Goal: Task Accomplishment & Management: Manage account settings

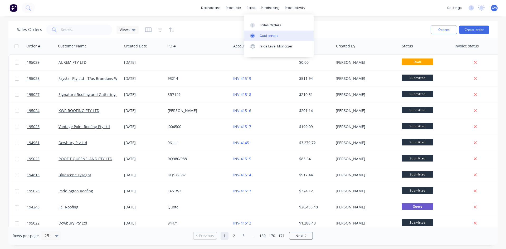
drag, startPoint x: 260, startPoint y: 35, endPoint x: 249, endPoint y: 35, distance: 11.1
click at [260, 35] on div "Customers" at bounding box center [269, 35] width 19 height 5
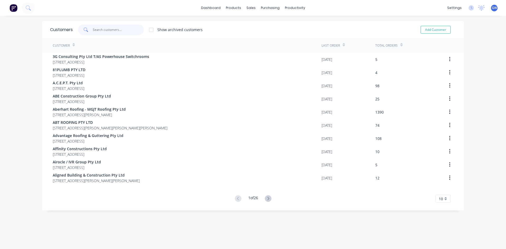
click at [100, 34] on input "text" at bounding box center [118, 30] width 51 height 11
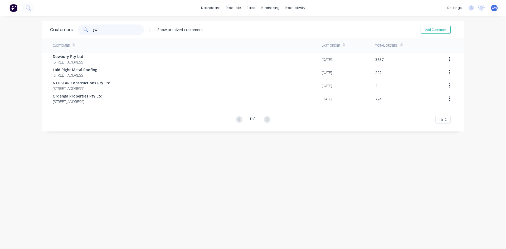
type input "gw"
click at [255, 27] on div at bounding box center [252, 25] width 8 height 5
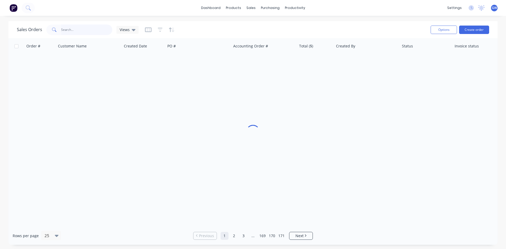
click at [97, 31] on input "text" at bounding box center [86, 30] width 51 height 11
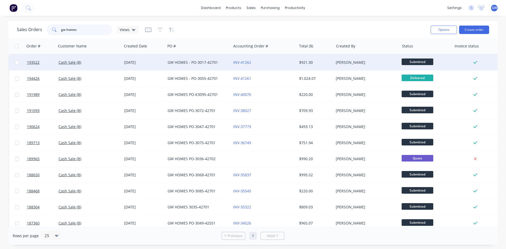
type input "gw homes"
click at [278, 67] on div "INV-41262" at bounding box center [264, 63] width 66 height 16
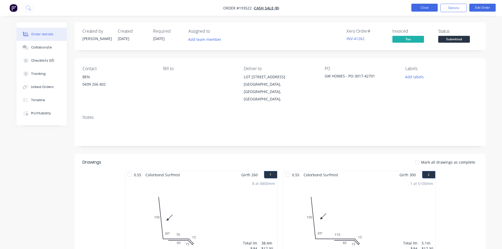
click at [422, 5] on button "Close" at bounding box center [424, 8] width 26 height 8
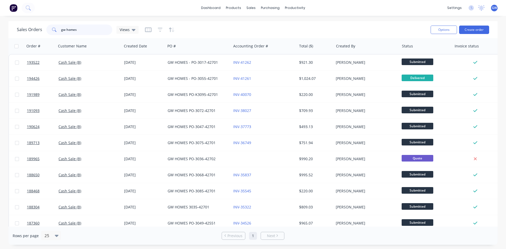
drag, startPoint x: 86, startPoint y: 27, endPoint x: 45, endPoint y: 26, distance: 41.4
click at [45, 26] on div "Sales Orders gw homes Views" at bounding box center [78, 30] width 122 height 11
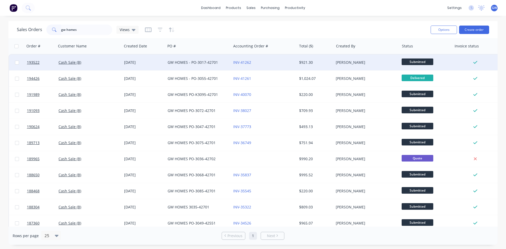
click at [200, 59] on div "GW HOMES - PO-3017-42701" at bounding box center [199, 63] width 66 height 16
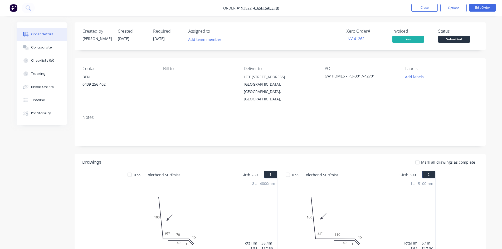
click at [432, 9] on button "Close" at bounding box center [424, 8] width 26 height 8
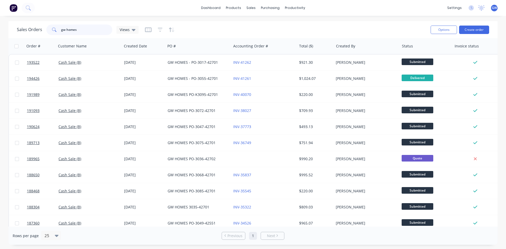
drag, startPoint x: 67, startPoint y: 30, endPoint x: 11, endPoint y: 27, distance: 55.9
click at [14, 29] on div "Sales Orders gw homes Views Options Create order" at bounding box center [252, 29] width 489 height 17
type input "194606"
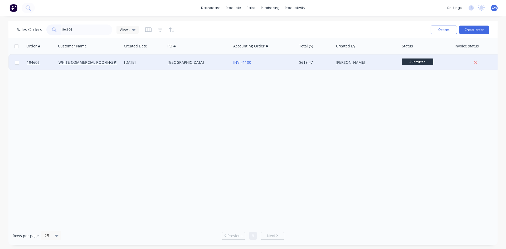
click at [318, 67] on div "$619.47" at bounding box center [315, 63] width 37 height 16
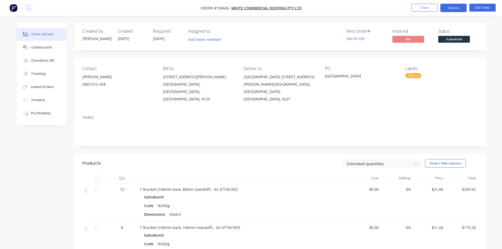
click at [457, 9] on button "Options" at bounding box center [453, 8] width 26 height 8
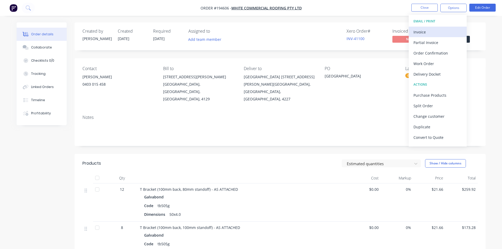
drag, startPoint x: 444, startPoint y: 28, endPoint x: 441, endPoint y: 29, distance: 3.0
click at [441, 29] on div "Invoice" at bounding box center [437, 32] width 48 height 8
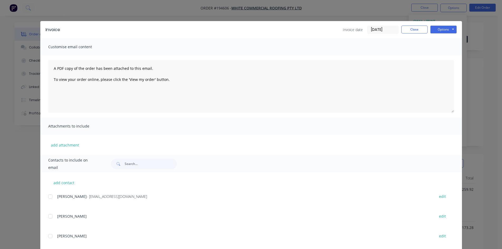
drag, startPoint x: 46, startPoint y: 198, endPoint x: 58, endPoint y: 194, distance: 13.0
click at [47, 198] on div "add contact [PERSON_NAME] - [PERSON_NAME][EMAIL_ADDRESS][DOMAIN_NAME] edit [PER…" at bounding box center [251, 244] width 422 height 145
click at [50, 198] on div at bounding box center [50, 196] width 11 height 11
drag, startPoint x: 447, startPoint y: 30, endPoint x: 449, endPoint y: 33, distance: 3.5
click at [447, 30] on button "Options" at bounding box center [443, 30] width 26 height 8
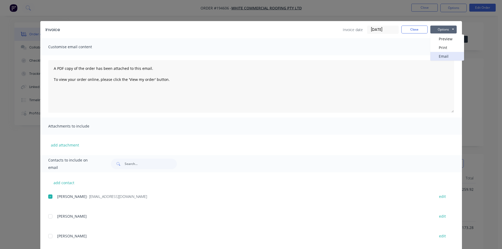
click at [446, 55] on button "Email" at bounding box center [447, 56] width 34 height 9
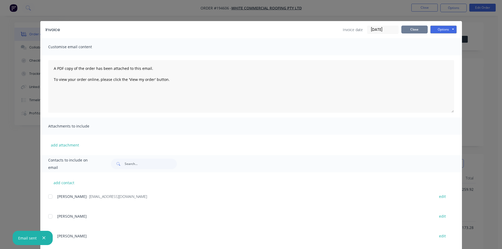
click at [417, 31] on button "Close" at bounding box center [414, 30] width 26 height 8
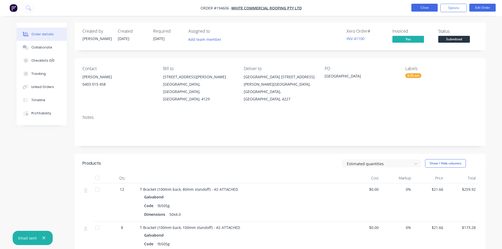
click at [422, 4] on button "Close" at bounding box center [424, 8] width 26 height 8
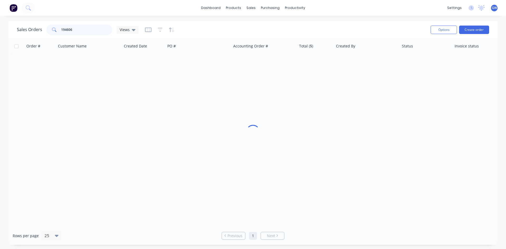
drag, startPoint x: 85, startPoint y: 29, endPoint x: 41, endPoint y: 25, distance: 44.2
click at [45, 28] on div "Sales Orders 194606 Views" at bounding box center [78, 30] width 122 height 11
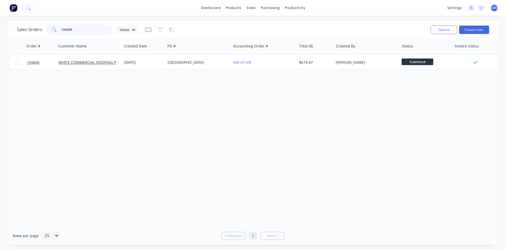
type input "194209"
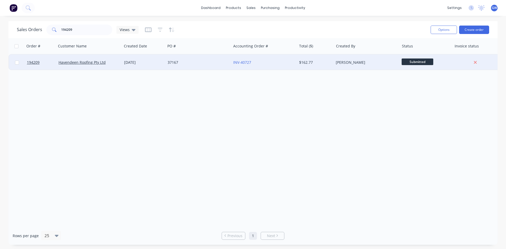
click at [315, 65] on div "$162.77" at bounding box center [315, 63] width 37 height 16
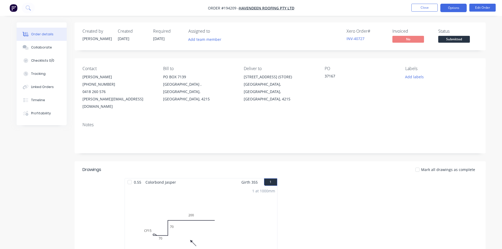
click at [454, 6] on button "Options" at bounding box center [453, 8] width 26 height 8
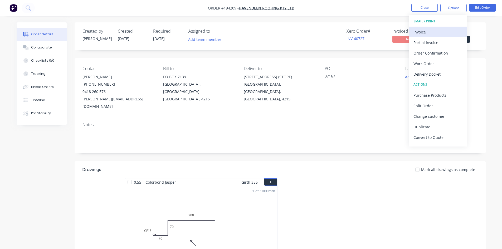
click at [438, 31] on div "Invoice" at bounding box center [437, 32] width 48 height 8
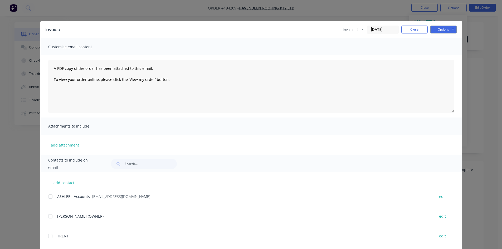
click at [51, 197] on div at bounding box center [50, 196] width 11 height 11
click at [441, 30] on button "Options" at bounding box center [443, 30] width 26 height 8
click at [444, 53] on button "Email" at bounding box center [447, 56] width 34 height 9
click at [415, 27] on button "Close" at bounding box center [414, 30] width 26 height 8
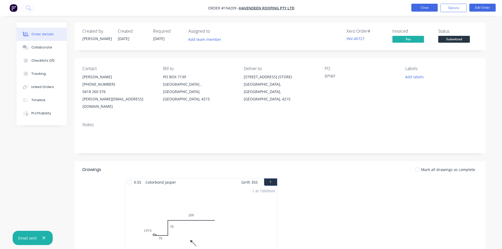
click at [421, 8] on button "Close" at bounding box center [424, 8] width 26 height 8
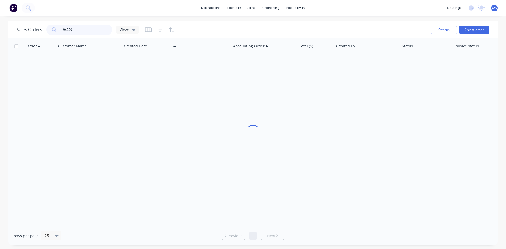
drag, startPoint x: 81, startPoint y: 31, endPoint x: 11, endPoint y: 23, distance: 70.5
click at [11, 23] on div "Sales Orders 194209 Views Options Create order" at bounding box center [252, 29] width 489 height 17
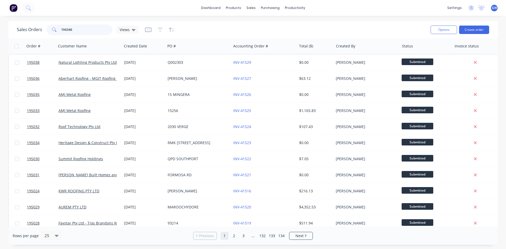
type input "194346"
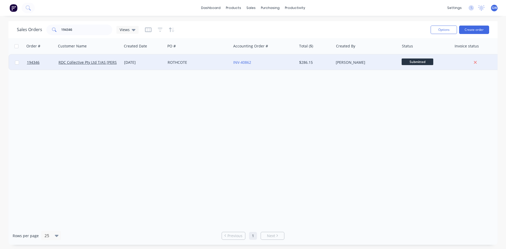
click at [303, 61] on div "$286.15" at bounding box center [314, 62] width 31 height 5
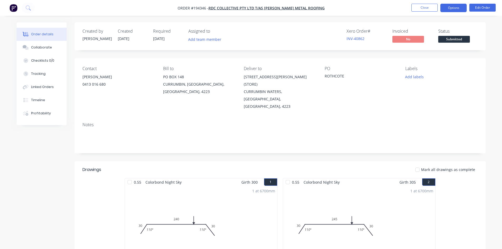
click at [449, 7] on button "Options" at bounding box center [453, 8] width 26 height 8
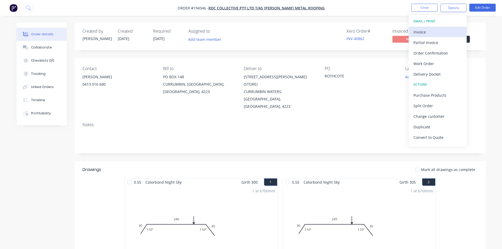
click at [437, 33] on div "Invoice" at bounding box center [437, 32] width 48 height 8
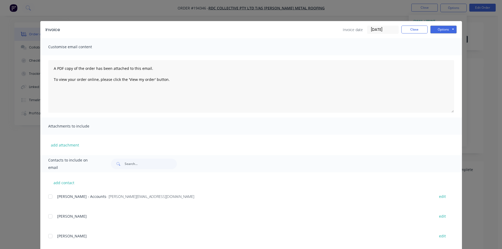
click at [46, 198] on div at bounding box center [50, 196] width 11 height 11
click at [437, 31] on button "Options" at bounding box center [443, 30] width 26 height 8
click at [440, 57] on button "Email" at bounding box center [447, 56] width 34 height 9
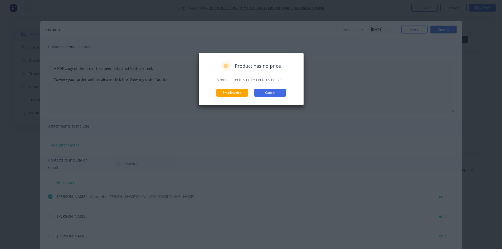
click at [274, 96] on button "Cancel" at bounding box center [270, 93] width 32 height 8
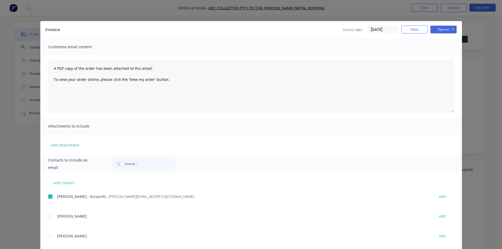
click at [342, 7] on div "Invoice Invoice date [DATE] Close Options Preview Print Email Customise email c…" at bounding box center [251, 124] width 502 height 249
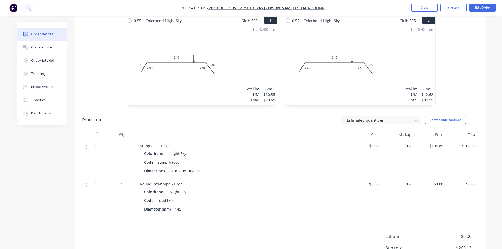
scroll to position [208, 0]
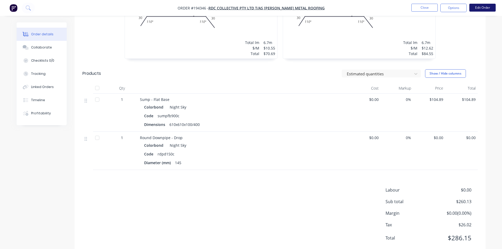
click at [481, 8] on button "Edit Order" at bounding box center [482, 8] width 26 height 8
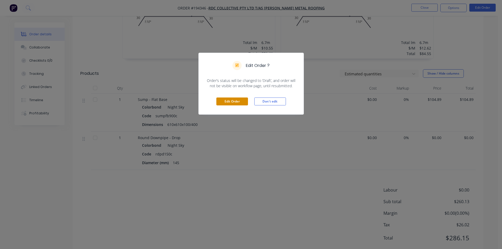
click at [227, 99] on button "Edit Order" at bounding box center [232, 102] width 32 height 8
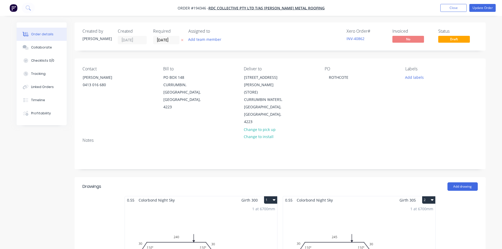
scroll to position [158, 0]
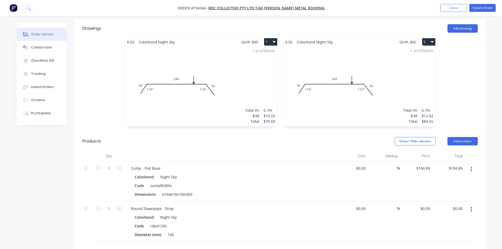
click at [469, 205] on button "button" at bounding box center [471, 209] width 12 height 9
click at [457, 220] on div "Edit" at bounding box center [452, 224] width 41 height 8
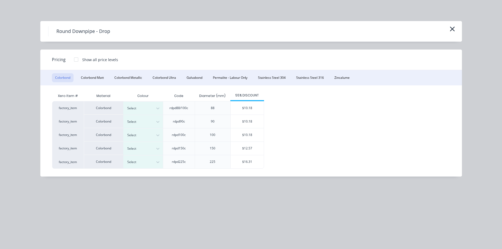
scroll to position [288, 0]
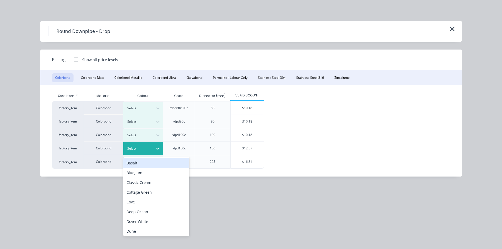
click at [157, 149] on icon at bounding box center [157, 148] width 5 height 5
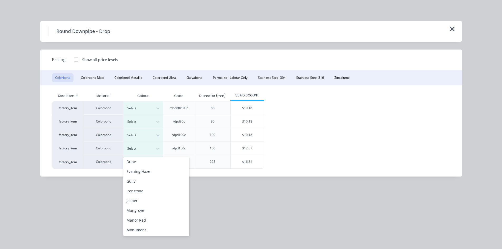
scroll to position [79, 0]
click at [139, 229] on div "Night Sky" at bounding box center [156, 230] width 66 height 10
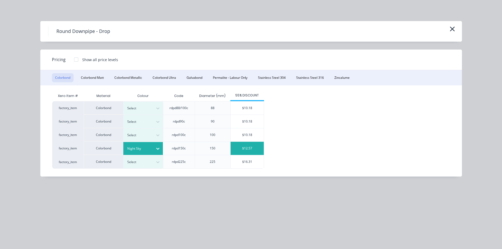
click at [245, 150] on div "$12.57" at bounding box center [247, 148] width 33 height 13
type input "$12.57"
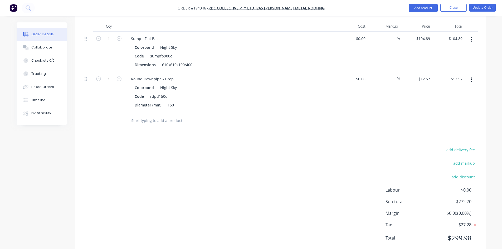
scroll to position [280, 0]
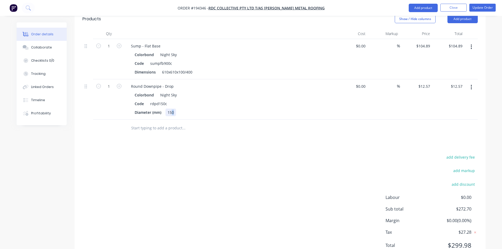
drag, startPoint x: 171, startPoint y: 92, endPoint x: 176, endPoint y: 92, distance: 4.5
click at [176, 109] on div "150" at bounding box center [171, 113] width 11 height 8
click at [223, 177] on div "add delivery fee add markup add discount Labour $0.00 Sub total $272.70 Margin …" at bounding box center [279, 205] width 395 height 102
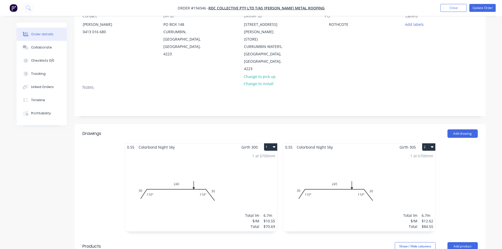
scroll to position [0, 0]
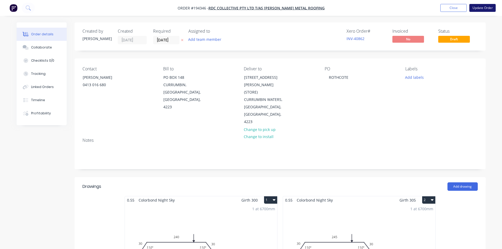
click at [485, 7] on button "Update Order" at bounding box center [482, 8] width 26 height 8
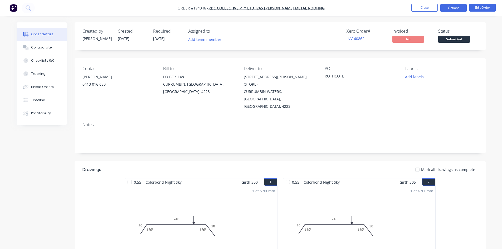
click at [453, 9] on button "Options" at bounding box center [453, 8] width 26 height 8
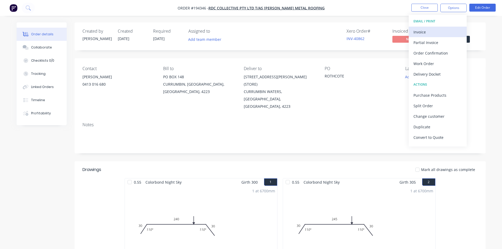
click at [444, 31] on div "Invoice" at bounding box center [437, 32] width 48 height 8
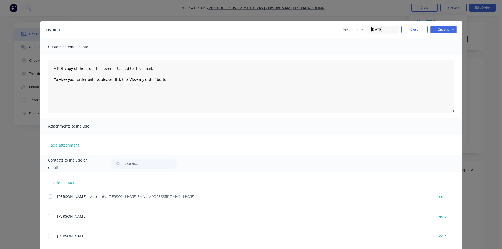
click at [49, 199] on div at bounding box center [50, 196] width 11 height 11
click at [441, 30] on button "Options" at bounding box center [443, 30] width 26 height 8
click at [453, 58] on button "Email" at bounding box center [447, 56] width 34 height 9
click at [415, 29] on button "Close" at bounding box center [414, 30] width 26 height 8
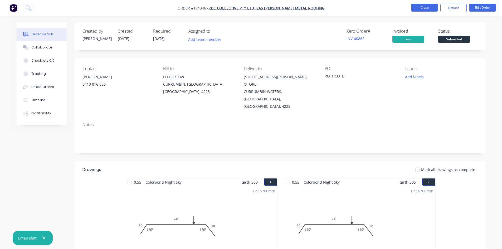
click at [434, 4] on button "Close" at bounding box center [424, 8] width 26 height 8
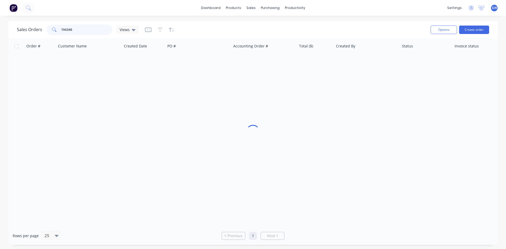
click at [98, 28] on input "194346" at bounding box center [86, 30] width 51 height 11
type input "194474"
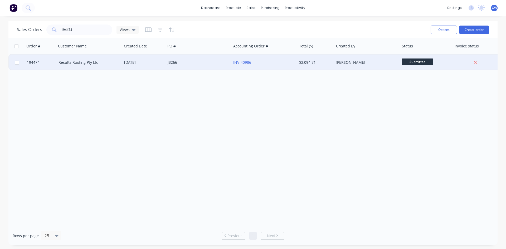
click at [332, 65] on div "$2,094.71" at bounding box center [315, 63] width 37 height 16
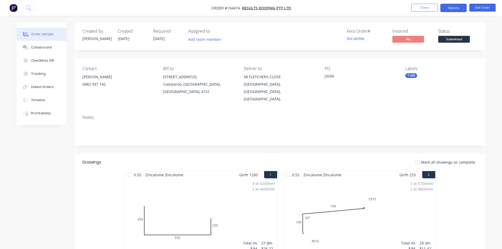
click at [449, 6] on button "Options" at bounding box center [453, 8] width 26 height 8
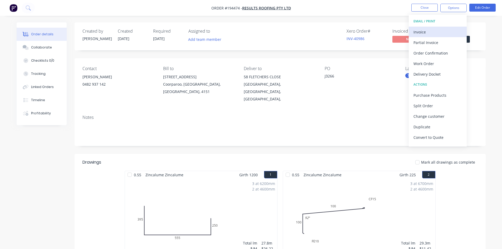
click at [442, 30] on div "Invoice" at bounding box center [437, 32] width 48 height 8
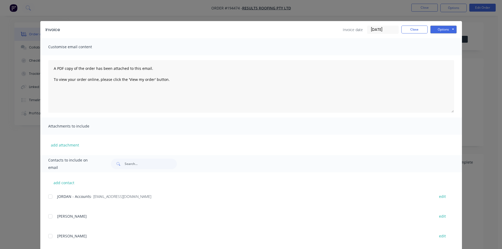
click at [46, 197] on div "add contact [PERSON_NAME] - Accounts - [EMAIL_ADDRESS][DOMAIN_NAME] edit [PERSO…" at bounding box center [251, 212] width 422 height 80
click at [47, 197] on div at bounding box center [50, 196] width 11 height 11
click at [447, 28] on button "Options" at bounding box center [443, 30] width 26 height 8
click at [443, 54] on button "Email" at bounding box center [447, 56] width 34 height 9
click at [407, 29] on button "Close" at bounding box center [414, 30] width 26 height 8
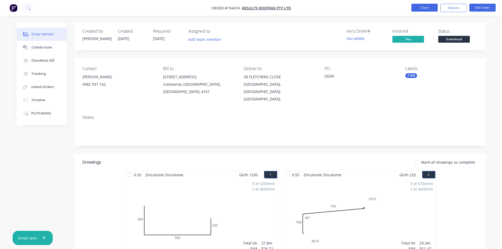
click at [424, 5] on button "Close" at bounding box center [424, 8] width 26 height 8
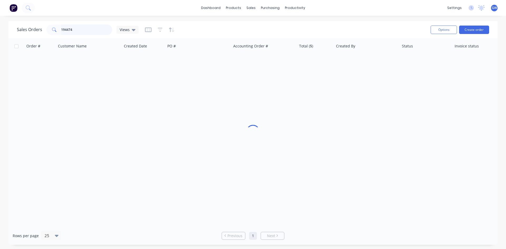
click at [93, 29] on input "194474" at bounding box center [86, 30] width 51 height 11
type input "194497"
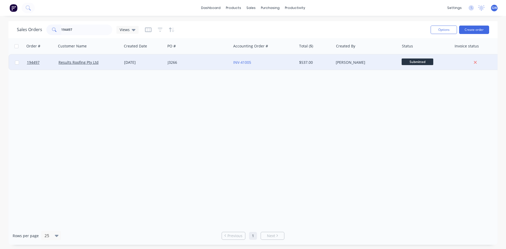
click at [359, 64] on div "[PERSON_NAME]" at bounding box center [365, 62] width 59 height 5
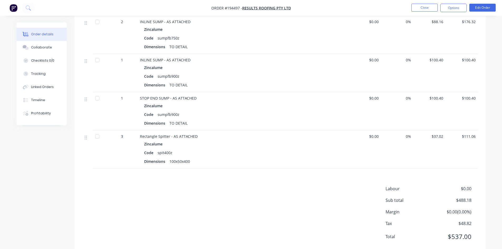
scroll to position [168, 0]
click at [453, 6] on button "Options" at bounding box center [453, 8] width 26 height 8
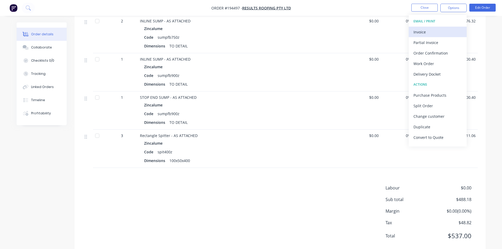
click at [438, 35] on div "Invoice" at bounding box center [437, 32] width 48 height 8
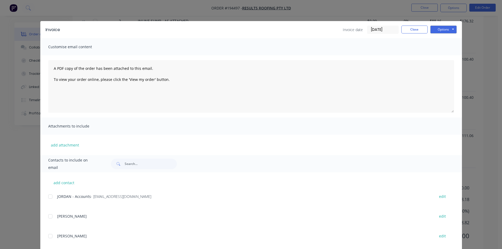
click at [52, 197] on div at bounding box center [50, 196] width 11 height 11
click at [450, 28] on button "Options" at bounding box center [443, 30] width 26 height 8
click at [449, 57] on button "Email" at bounding box center [447, 56] width 34 height 9
click at [407, 31] on button "Close" at bounding box center [414, 30] width 26 height 8
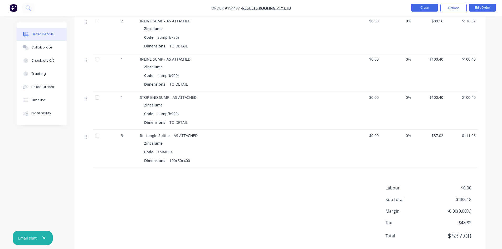
click at [416, 9] on button "Close" at bounding box center [424, 8] width 26 height 8
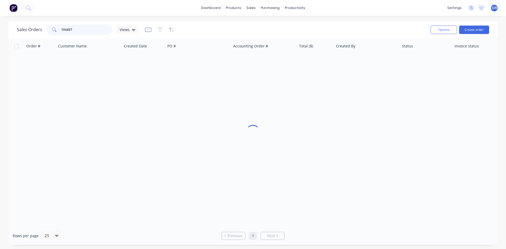
drag, startPoint x: 82, startPoint y: 30, endPoint x: 48, endPoint y: 26, distance: 35.0
click at [49, 28] on div "194497" at bounding box center [79, 30] width 66 height 11
type input "193511"
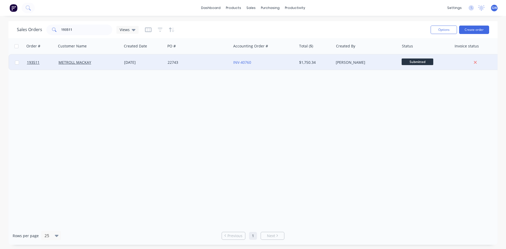
click at [374, 64] on div "[PERSON_NAME]" at bounding box center [365, 62] width 59 height 5
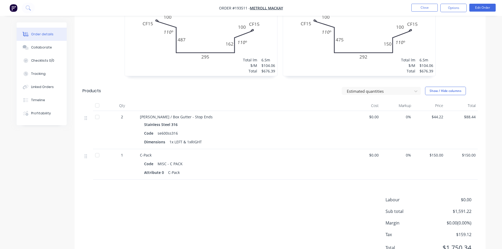
scroll to position [290, 0]
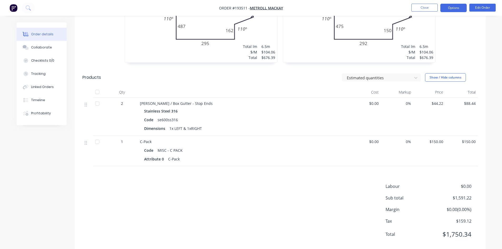
click at [448, 9] on button "Options" at bounding box center [453, 8] width 26 height 8
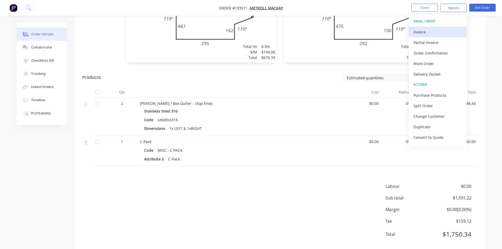
click at [440, 28] on div "Invoice" at bounding box center [437, 32] width 48 height 8
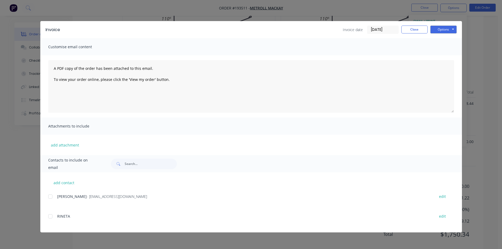
click at [52, 197] on div at bounding box center [50, 196] width 11 height 11
click at [446, 29] on button "Options" at bounding box center [443, 30] width 26 height 8
click at [449, 57] on button "Email" at bounding box center [447, 56] width 34 height 9
click at [416, 31] on button "Close" at bounding box center [414, 30] width 26 height 8
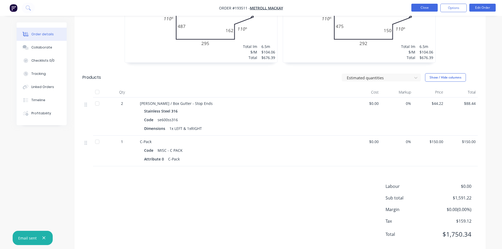
click at [426, 4] on button "Close" at bounding box center [424, 8] width 26 height 8
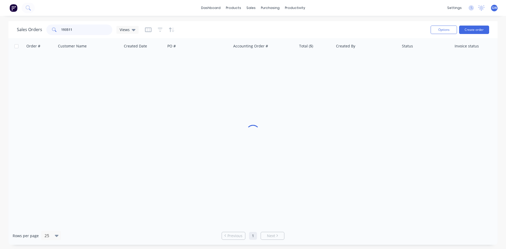
drag, startPoint x: 81, startPoint y: 32, endPoint x: 0, endPoint y: 32, distance: 81.2
click at [0, 32] on div "Sales Orders 193511 Views Options Create order Order # Customer Name Created Da…" at bounding box center [253, 133] width 506 height 224
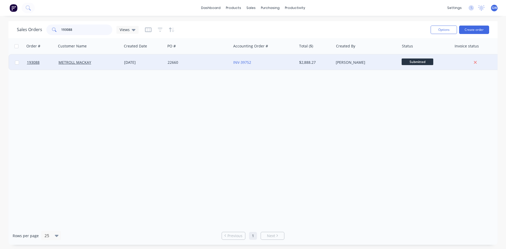
type input "193088"
click at [291, 64] on div "INV-39752" at bounding box center [262, 62] width 59 height 5
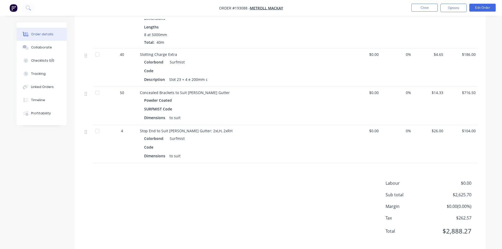
scroll to position [197, 0]
drag, startPoint x: 455, startPoint y: 8, endPoint x: 455, endPoint y: 19, distance: 11.1
click at [455, 13] on nav "Order #193088 - METROLL MACKAY Close Options Edit Order" at bounding box center [251, 8] width 502 height 16
click at [454, 7] on button "Options" at bounding box center [453, 8] width 26 height 8
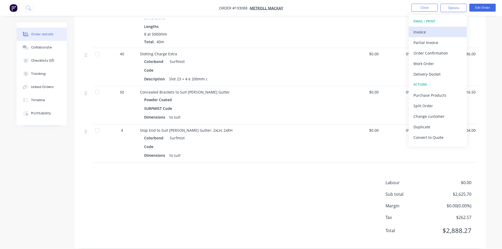
click at [435, 30] on div "Invoice" at bounding box center [437, 32] width 48 height 8
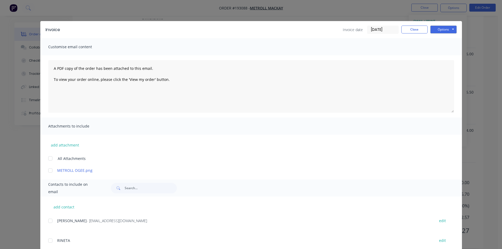
click at [47, 223] on div at bounding box center [50, 221] width 11 height 11
drag, startPoint x: 447, startPoint y: 23, endPoint x: 448, endPoint y: 27, distance: 3.8
click at [448, 25] on div "Invoice Invoice date [DATE] Close Options Preview Print Email" at bounding box center [251, 29] width 422 height 17
click at [448, 27] on button "Options" at bounding box center [443, 30] width 26 height 8
click at [446, 56] on button "Email" at bounding box center [447, 56] width 34 height 9
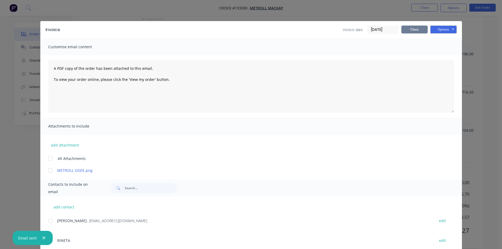
click at [412, 32] on button "Close" at bounding box center [414, 30] width 26 height 8
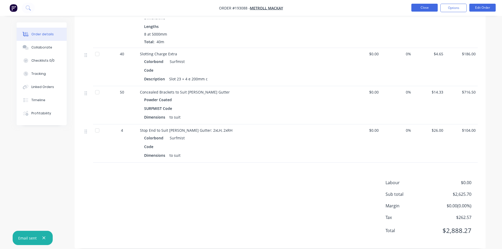
click at [429, 4] on button "Close" at bounding box center [424, 8] width 26 height 8
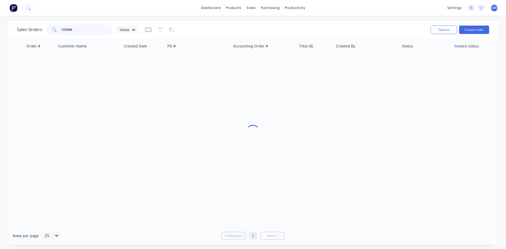
drag, startPoint x: 94, startPoint y: 26, endPoint x: 18, endPoint y: 31, distance: 76.1
click at [18, 31] on div "Sales Orders 193088 Views" at bounding box center [78, 30] width 122 height 11
type input "194314"
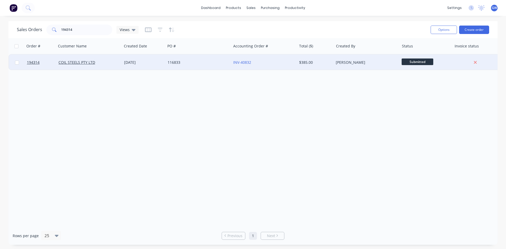
click at [356, 64] on div "[PERSON_NAME]" at bounding box center [365, 62] width 59 height 5
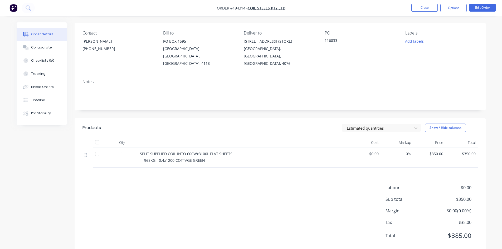
scroll to position [41, 0]
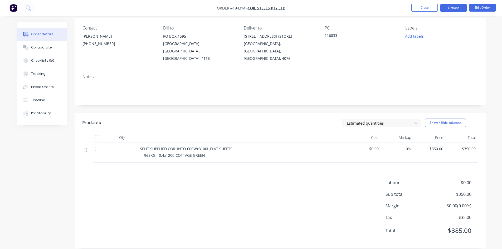
click at [450, 9] on button "Options" at bounding box center [453, 8] width 26 height 8
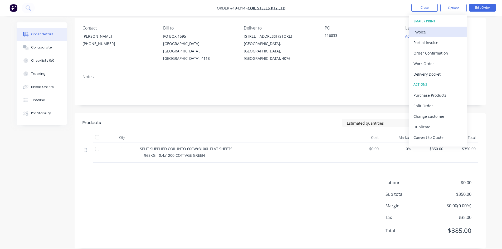
click at [440, 31] on div "Invoice" at bounding box center [437, 32] width 48 height 8
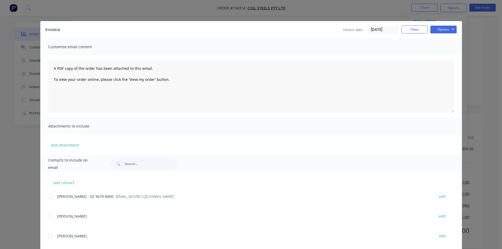
click at [47, 196] on div at bounding box center [50, 196] width 11 height 11
click at [449, 26] on button "Options" at bounding box center [443, 30] width 26 height 8
click at [442, 57] on button "Email" at bounding box center [447, 56] width 34 height 9
drag, startPoint x: 404, startPoint y: 31, endPoint x: 417, endPoint y: 18, distance: 18.3
click at [404, 31] on button "Close" at bounding box center [414, 30] width 26 height 8
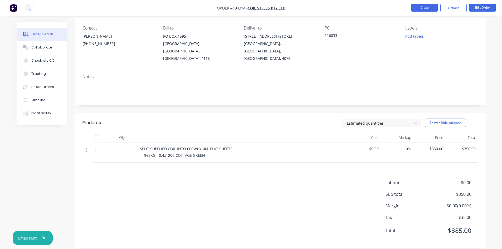
click at [424, 10] on button "Close" at bounding box center [424, 8] width 26 height 8
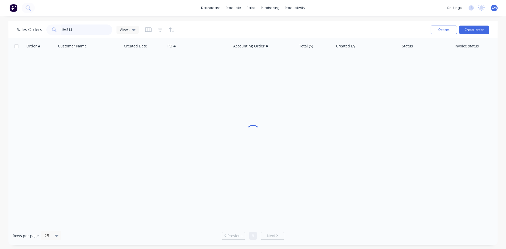
click at [86, 30] on input "194314" at bounding box center [86, 30] width 51 height 11
type input "194616"
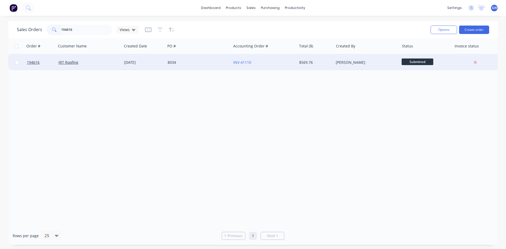
click at [347, 62] on div "[PERSON_NAME]" at bounding box center [365, 62] width 59 height 5
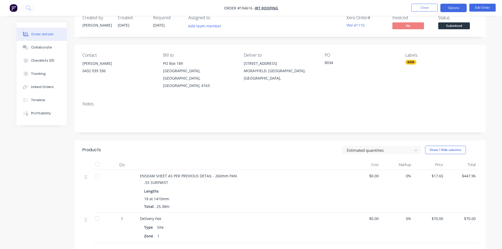
scroll to position [26, 0]
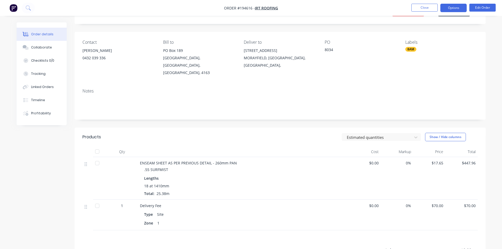
drag, startPoint x: 454, startPoint y: 14, endPoint x: 452, endPoint y: 7, distance: 7.2
click at [453, 12] on nav "Order #194616 - IRT Roofing Close Options Edit Order" at bounding box center [251, 8] width 502 height 16
click at [452, 7] on button "Options" at bounding box center [453, 8] width 26 height 8
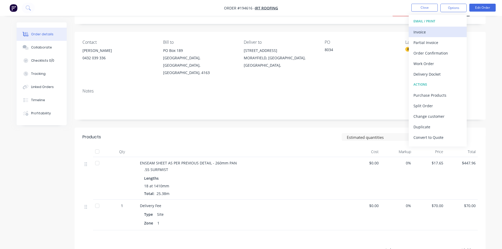
click at [439, 33] on div "Invoice" at bounding box center [437, 32] width 48 height 8
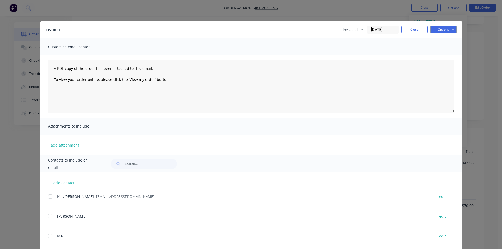
click at [50, 197] on div at bounding box center [50, 196] width 11 height 11
click at [446, 33] on button "Options" at bounding box center [443, 30] width 26 height 8
click at [449, 58] on button "Email" at bounding box center [447, 56] width 34 height 9
click at [410, 32] on button "Close" at bounding box center [414, 30] width 26 height 8
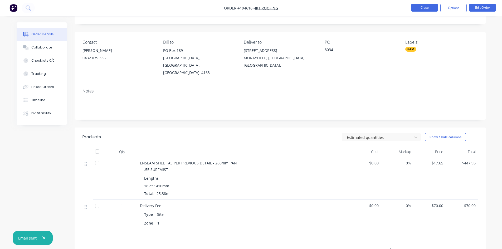
click at [421, 9] on button "Close" at bounding box center [424, 8] width 26 height 8
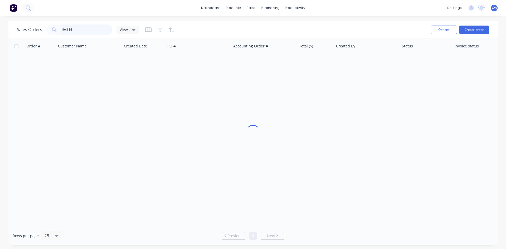
click at [98, 27] on input "194616" at bounding box center [86, 30] width 51 height 11
type input "194631"
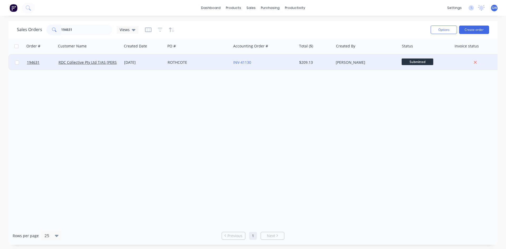
click at [325, 65] on div "$209.13" at bounding box center [315, 63] width 37 height 16
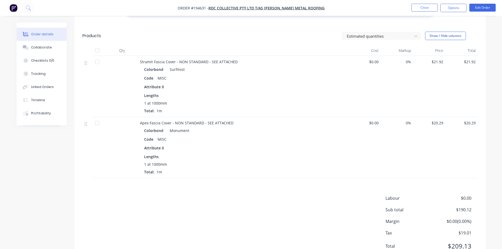
scroll to position [339, 0]
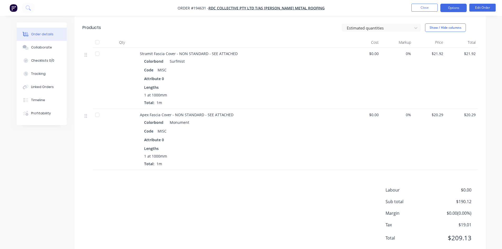
click at [454, 9] on button "Options" at bounding box center [453, 8] width 26 height 8
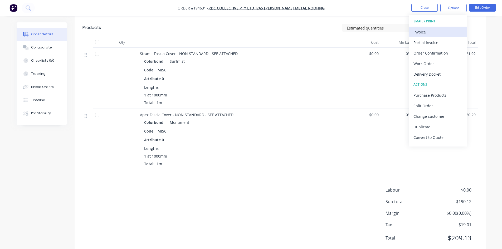
click at [447, 30] on div "Invoice" at bounding box center [437, 32] width 48 height 8
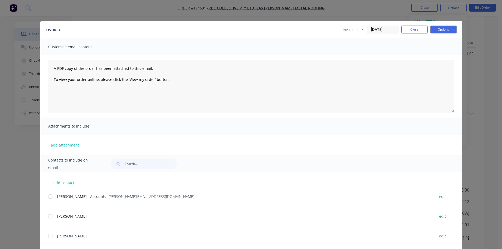
drag, startPoint x: 48, startPoint y: 197, endPoint x: 326, endPoint y: 140, distance: 284.2
click at [48, 198] on div at bounding box center [50, 196] width 11 height 11
click at [445, 29] on button "Options" at bounding box center [443, 30] width 26 height 8
click at [447, 56] on button "Email" at bounding box center [447, 56] width 34 height 9
click at [408, 30] on button "Close" at bounding box center [414, 30] width 26 height 8
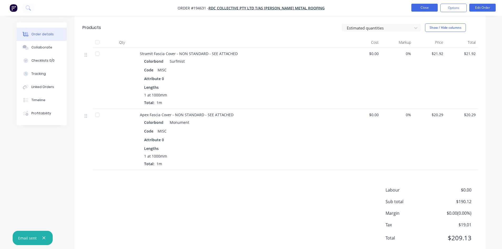
click at [424, 6] on button "Close" at bounding box center [424, 8] width 26 height 8
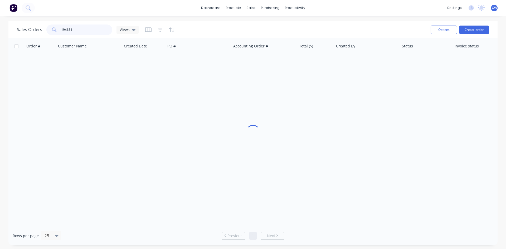
drag, startPoint x: 89, startPoint y: 27, endPoint x: 16, endPoint y: 22, distance: 73.2
click at [21, 27] on div "Sales Orders 194631 Views" at bounding box center [78, 30] width 122 height 11
type input "194582"
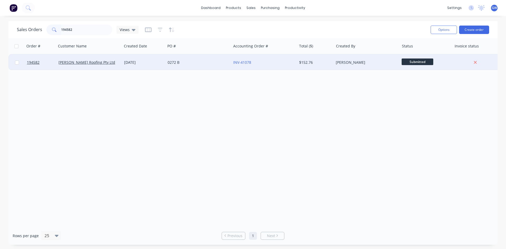
click at [296, 60] on div "INV-41078" at bounding box center [264, 63] width 66 height 16
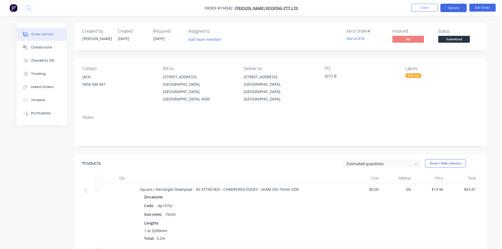
click at [455, 5] on button "Options" at bounding box center [453, 8] width 26 height 8
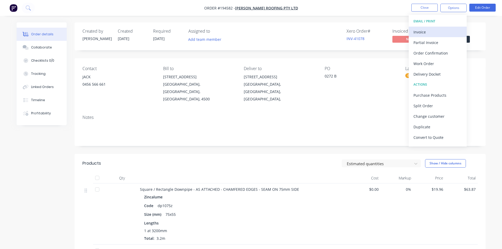
click at [431, 31] on div "Invoice" at bounding box center [437, 32] width 48 height 8
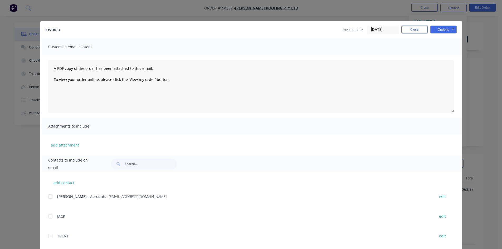
click at [52, 197] on div at bounding box center [50, 196] width 11 height 11
click at [442, 28] on button "Options" at bounding box center [443, 30] width 26 height 8
click at [449, 57] on button "Email" at bounding box center [447, 56] width 34 height 9
click at [409, 28] on button "Close" at bounding box center [414, 30] width 26 height 8
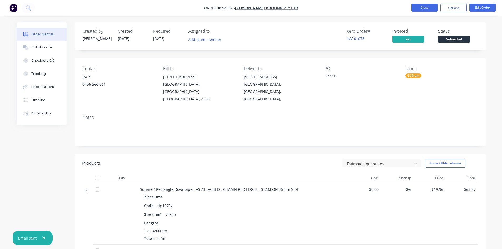
click at [420, 4] on button "Close" at bounding box center [424, 8] width 26 height 8
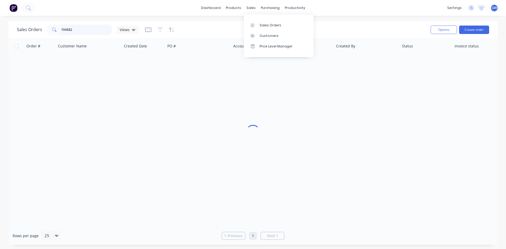
click at [81, 30] on input "194582" at bounding box center [86, 30] width 51 height 11
type input "194312"
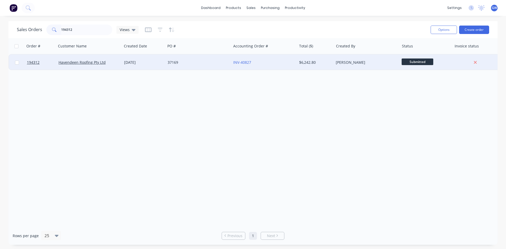
click at [351, 60] on div "[PERSON_NAME]" at bounding box center [367, 63] width 66 height 16
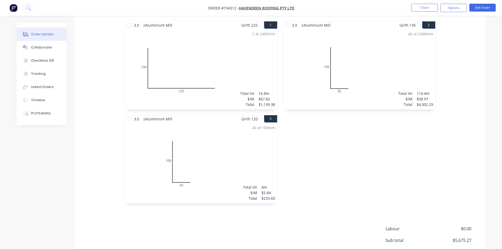
scroll to position [117, 0]
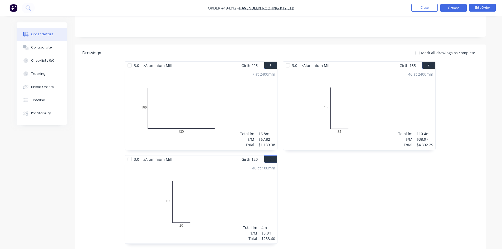
click at [453, 10] on button "Options" at bounding box center [453, 8] width 26 height 8
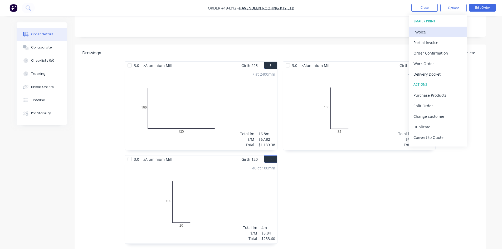
click at [444, 31] on div "Invoice" at bounding box center [437, 32] width 48 height 8
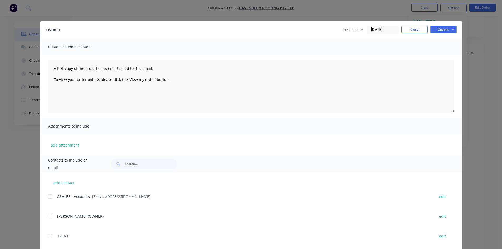
click at [50, 197] on div at bounding box center [50, 196] width 11 height 11
click at [450, 26] on button "Options" at bounding box center [443, 30] width 26 height 8
click at [448, 56] on button "Email" at bounding box center [447, 56] width 34 height 9
drag, startPoint x: 415, startPoint y: 33, endPoint x: 415, endPoint y: 18, distance: 15.0
click at [414, 30] on button "Close" at bounding box center [414, 30] width 26 height 8
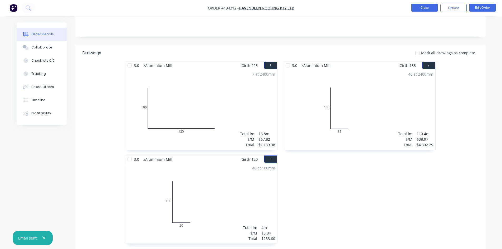
click at [423, 7] on button "Close" at bounding box center [424, 8] width 26 height 8
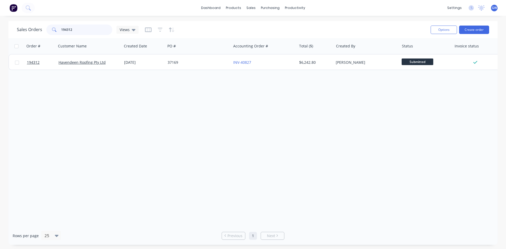
drag, startPoint x: 77, startPoint y: 29, endPoint x: 41, endPoint y: 24, distance: 37.0
click at [41, 24] on div "Sales Orders 194312 Views" at bounding box center [222, 29] width 410 height 13
type input "193660"
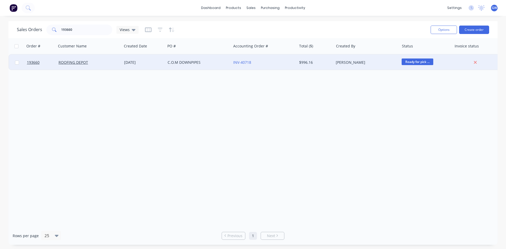
click at [331, 56] on div "$996.16" at bounding box center [315, 63] width 37 height 16
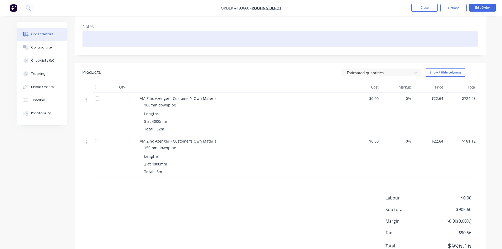
scroll to position [101, 0]
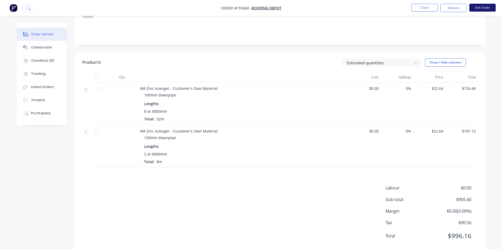
click at [484, 8] on button "Edit Order" at bounding box center [482, 8] width 26 height 8
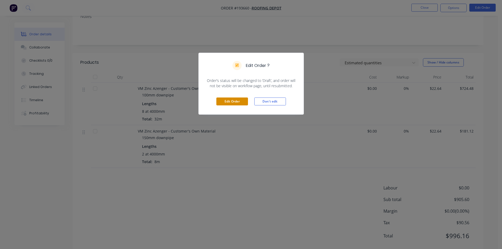
click at [244, 101] on button "Edit Order" at bounding box center [232, 102] width 32 height 8
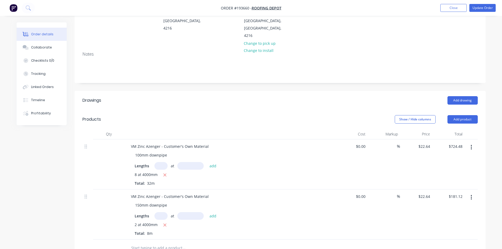
scroll to position [79, 0]
click at [451, 115] on button "Add product" at bounding box center [462, 119] width 30 height 8
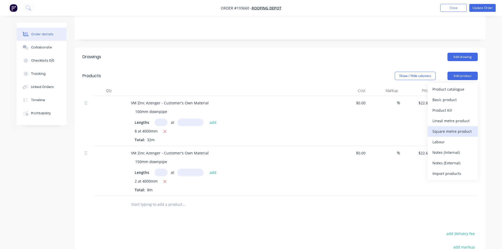
scroll to position [132, 0]
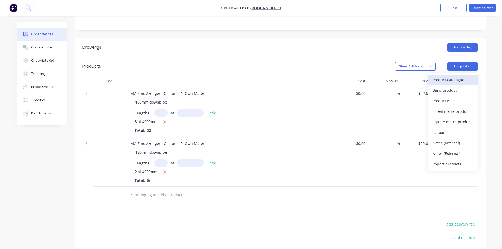
click at [464, 76] on div "Product catalogue" at bounding box center [452, 80] width 41 height 8
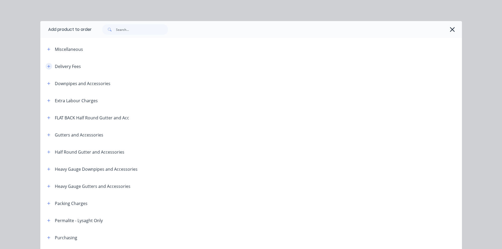
click at [46, 64] on button "button" at bounding box center [49, 66] width 7 height 7
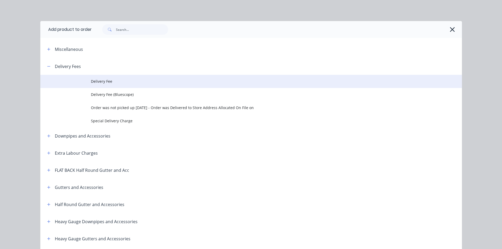
click at [85, 81] on td at bounding box center [65, 81] width 51 height 13
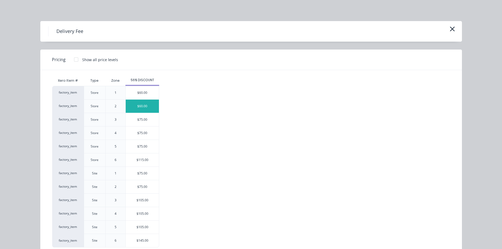
click at [141, 109] on div "$60.00" at bounding box center [142, 106] width 33 height 13
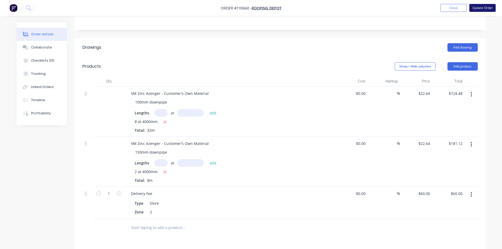
click at [486, 8] on button "Update Order" at bounding box center [482, 8] width 26 height 8
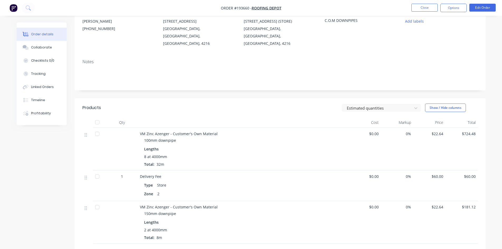
scroll to position [132, 0]
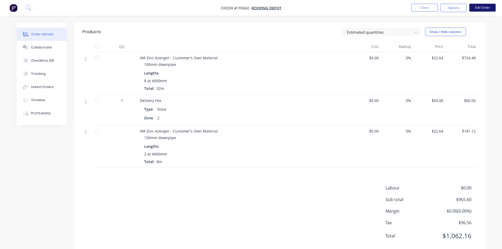
click at [487, 10] on button "Edit Order" at bounding box center [482, 8] width 26 height 8
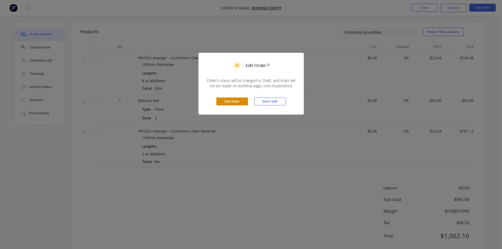
click at [229, 101] on button "Edit Order" at bounding box center [232, 102] width 32 height 8
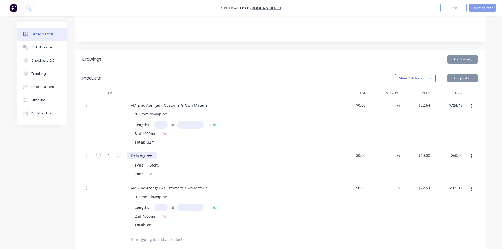
scroll to position [132, 0]
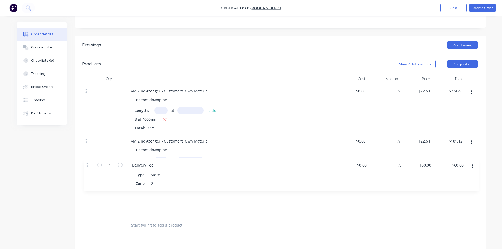
drag, startPoint x: 85, startPoint y: 137, endPoint x: 92, endPoint y: 192, distance: 55.2
click at [92, 192] on div "VM Zinc Azenger - Customer's Own Material 100mm downpipe Lengths at add 8 at 40…" at bounding box center [279, 150] width 395 height 133
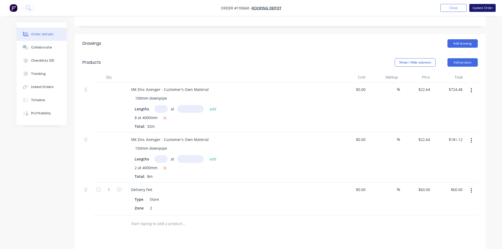
click at [494, 8] on button "Update Order" at bounding box center [482, 8] width 26 height 8
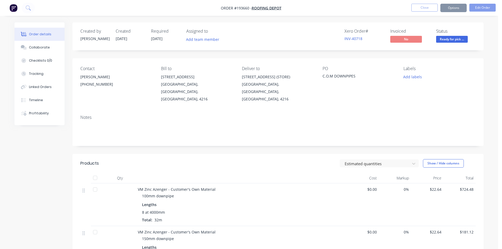
click at [488, 11] on div "Sending to your accounting package... Loading... This may take a few moments. P…" at bounding box center [251, 124] width 502 height 249
drag, startPoint x: 458, startPoint y: 6, endPoint x: 458, endPoint y: 9, distance: 2.9
click at [458, 6] on button "Options" at bounding box center [453, 8] width 26 height 8
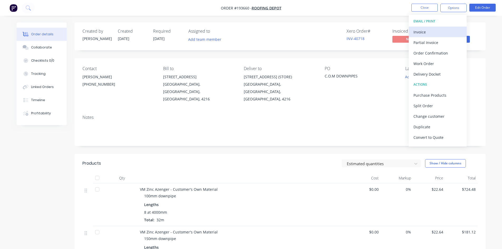
click at [425, 32] on div "Invoice" at bounding box center [437, 32] width 48 height 8
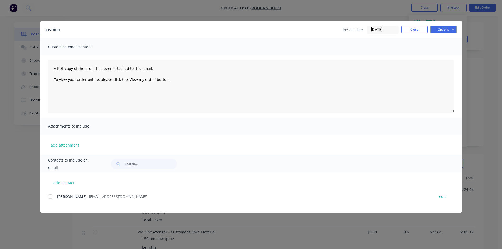
click at [52, 198] on div at bounding box center [50, 196] width 11 height 11
click at [449, 30] on button "Options" at bounding box center [443, 30] width 26 height 8
click at [455, 53] on button "Email" at bounding box center [447, 56] width 34 height 9
click at [412, 27] on button "Close" at bounding box center [414, 30] width 26 height 8
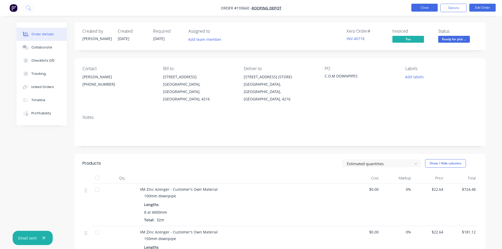
click at [421, 6] on button "Close" at bounding box center [424, 8] width 26 height 8
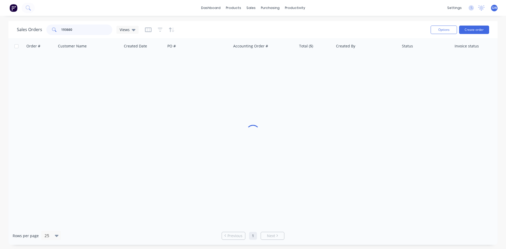
drag, startPoint x: 94, startPoint y: 24, endPoint x: 6, endPoint y: 25, distance: 87.2
click at [6, 25] on div "Sales Orders 193660 Views Options Create order Order # Customer Name Created Da…" at bounding box center [253, 133] width 506 height 224
type input "194181"
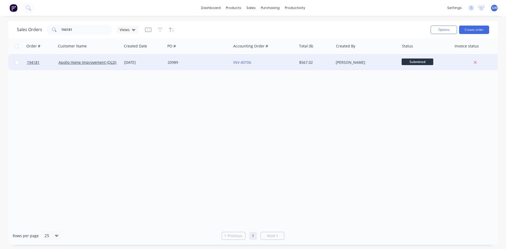
click at [294, 65] on div "INV-40706" at bounding box center [264, 63] width 66 height 16
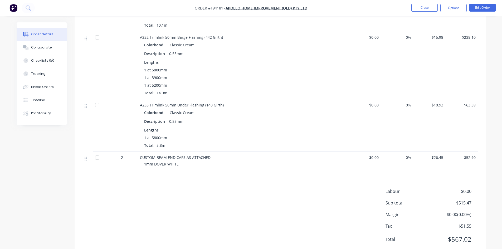
scroll to position [316, 0]
click at [453, 4] on button "Options" at bounding box center [453, 8] width 26 height 8
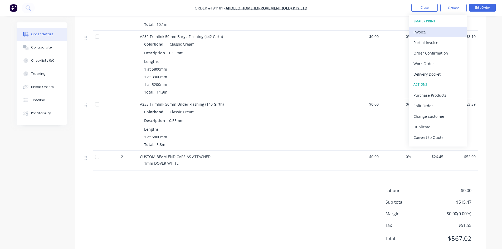
click at [442, 29] on div "Invoice" at bounding box center [437, 32] width 48 height 8
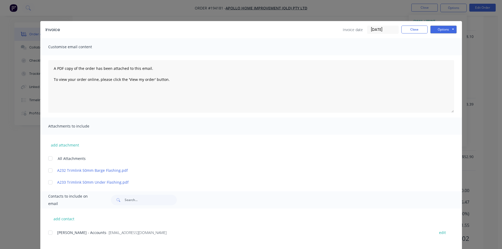
click at [49, 235] on div at bounding box center [50, 232] width 11 height 11
click at [443, 32] on button "Options" at bounding box center [443, 30] width 26 height 8
click at [450, 55] on button "Email" at bounding box center [447, 56] width 34 height 9
drag, startPoint x: 417, startPoint y: 32, endPoint x: 413, endPoint y: 25, distance: 7.8
click at [417, 31] on button "Close" at bounding box center [414, 30] width 26 height 8
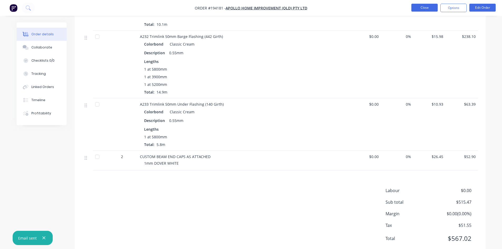
click at [429, 11] on button "Close" at bounding box center [424, 8] width 26 height 8
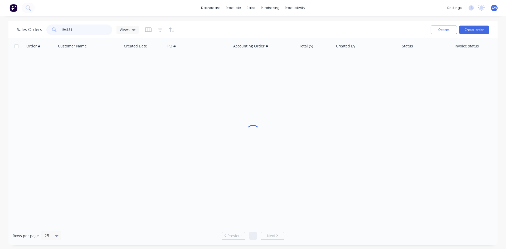
drag, startPoint x: 80, startPoint y: 30, endPoint x: 18, endPoint y: 27, distance: 61.7
click at [18, 27] on div "Sales Orders 194181 Views" at bounding box center [78, 30] width 122 height 11
type input "192604"
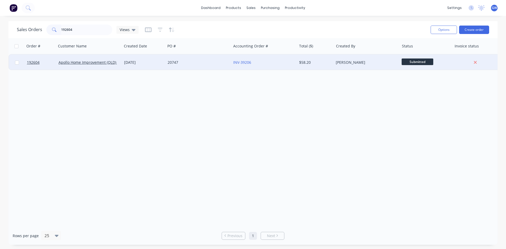
click at [341, 69] on div "[PERSON_NAME]" at bounding box center [367, 63] width 66 height 16
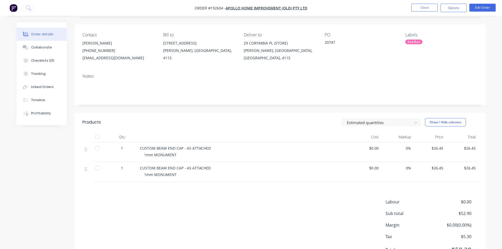
scroll to position [60, 0]
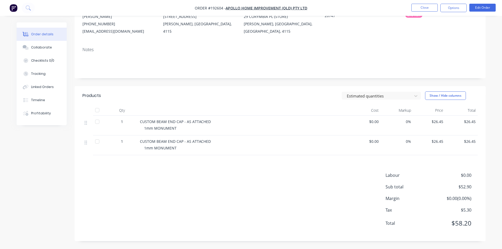
drag, startPoint x: 450, startPoint y: 7, endPoint x: 457, endPoint y: 13, distance: 9.5
click at [451, 8] on button "Options" at bounding box center [453, 8] width 26 height 8
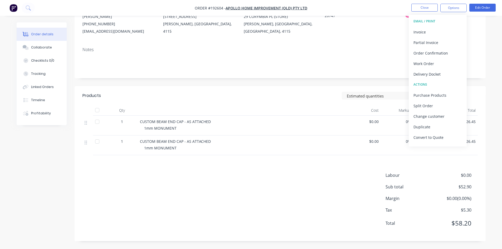
click at [448, 25] on button "EMAIL / PRINT" at bounding box center [438, 21] width 58 height 11
click at [443, 31] on div "Invoice" at bounding box center [437, 32] width 48 height 8
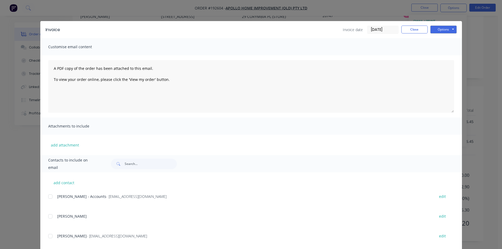
click at [48, 194] on div at bounding box center [50, 196] width 11 height 11
click at [442, 31] on button "Options" at bounding box center [443, 30] width 26 height 8
click at [448, 55] on button "Email" at bounding box center [447, 56] width 34 height 9
click at [407, 31] on button "Close" at bounding box center [414, 30] width 26 height 8
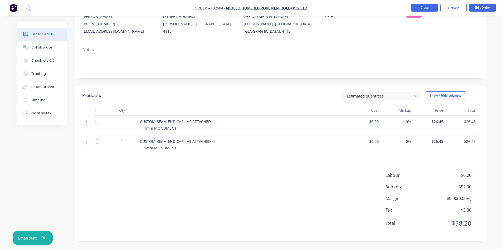
click at [432, 5] on button "Close" at bounding box center [424, 8] width 26 height 8
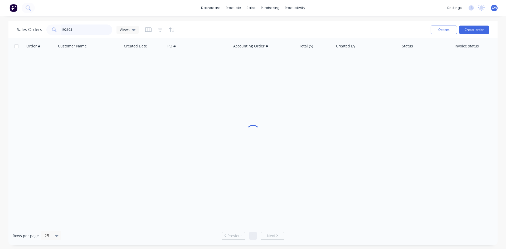
drag, startPoint x: 86, startPoint y: 31, endPoint x: 45, endPoint y: 31, distance: 40.8
click at [45, 31] on div "Sales Orders 192604 Views" at bounding box center [78, 30] width 122 height 11
type input "192603"
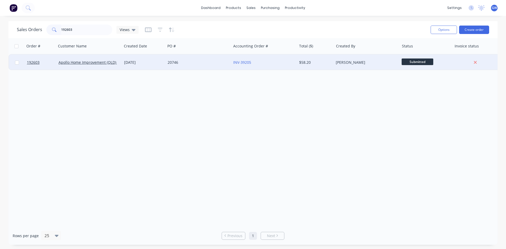
click at [265, 62] on div "INV-39205" at bounding box center [262, 62] width 59 height 5
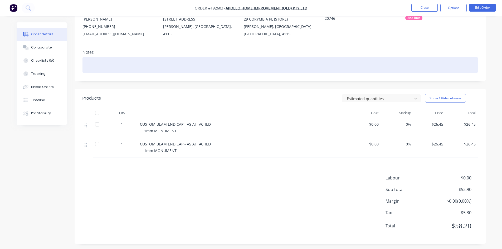
scroll to position [60, 0]
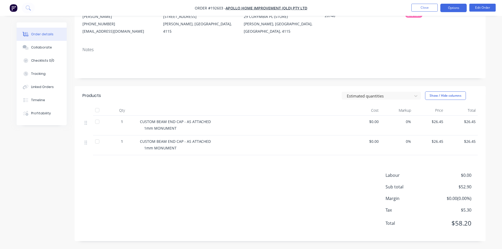
drag, startPoint x: 444, startPoint y: 7, endPoint x: 445, endPoint y: 12, distance: 5.0
click at [444, 7] on button "Options" at bounding box center [453, 8] width 26 height 8
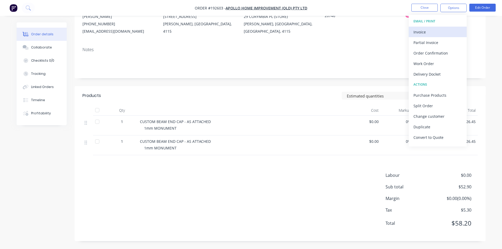
click at [435, 27] on button "Invoice" at bounding box center [438, 32] width 58 height 11
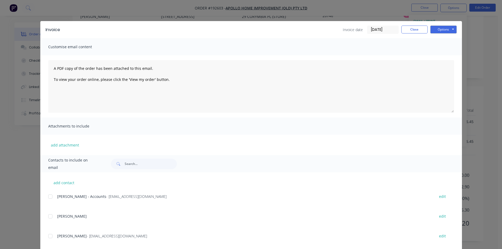
click at [49, 197] on div at bounding box center [50, 196] width 11 height 11
drag, startPoint x: 442, startPoint y: 29, endPoint x: 444, endPoint y: 34, distance: 5.4
click at [443, 30] on button "Options" at bounding box center [443, 30] width 26 height 8
click at [442, 55] on button "Email" at bounding box center [447, 56] width 34 height 9
click at [410, 32] on button "Close" at bounding box center [414, 30] width 26 height 8
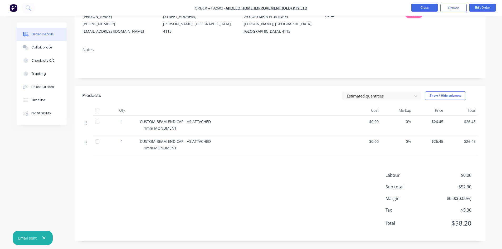
click at [419, 10] on button "Close" at bounding box center [424, 8] width 26 height 8
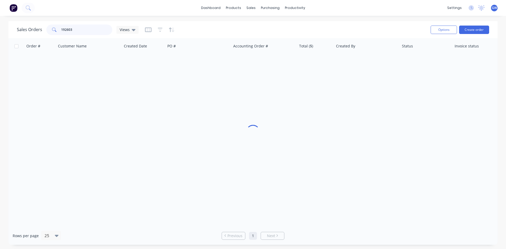
click at [78, 27] on input "192603" at bounding box center [86, 30] width 51 height 11
type input "192602"
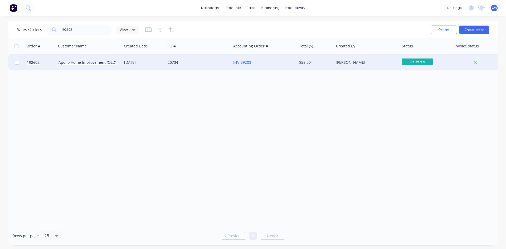
click at [304, 60] on div "$58.20" at bounding box center [314, 62] width 31 height 5
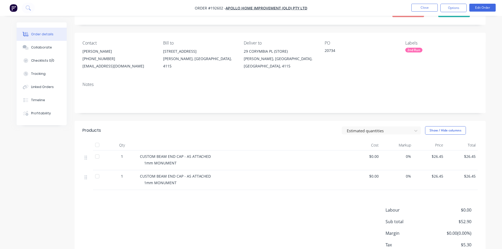
scroll to position [60, 0]
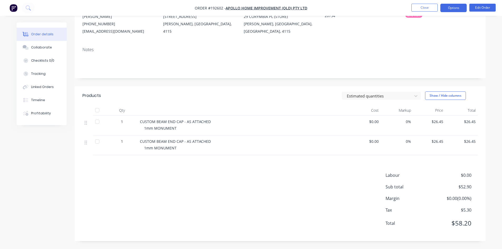
click at [451, 10] on button "Options" at bounding box center [453, 8] width 26 height 8
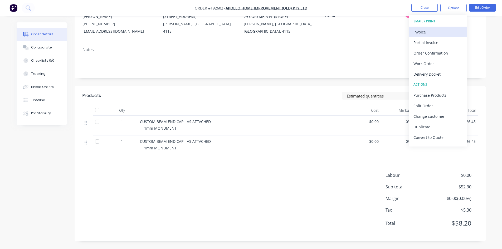
click at [435, 31] on div "Invoice" at bounding box center [437, 32] width 48 height 8
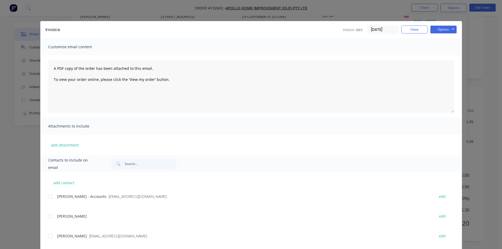
click at [51, 196] on div at bounding box center [50, 196] width 11 height 11
click at [437, 27] on button "Options" at bounding box center [443, 30] width 26 height 8
click at [443, 54] on button "Email" at bounding box center [447, 56] width 34 height 9
click at [416, 33] on button "Close" at bounding box center [414, 30] width 26 height 8
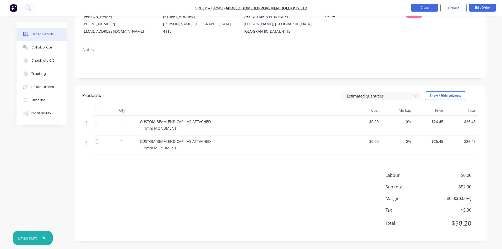
click at [424, 9] on button "Close" at bounding box center [424, 8] width 26 height 8
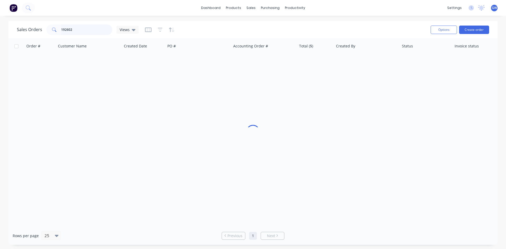
click at [70, 32] on input "192602" at bounding box center [86, 30] width 51 height 11
type input "191806"
click at [330, 72] on div "Order # Customer Name Created Date PO # Accounting Order # Total ($) Created By…" at bounding box center [252, 132] width 489 height 188
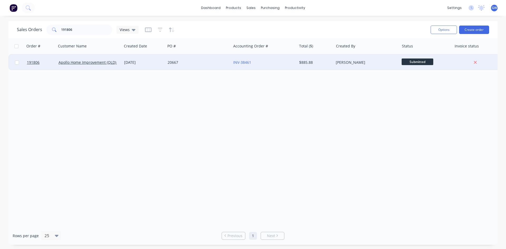
click at [338, 66] on div "[PERSON_NAME]" at bounding box center [367, 63] width 66 height 16
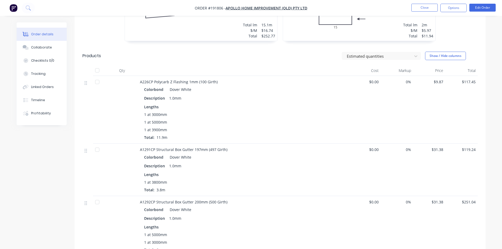
scroll to position [343, 0]
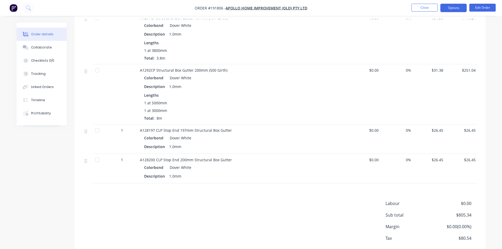
click at [455, 4] on button "Options" at bounding box center [453, 8] width 26 height 8
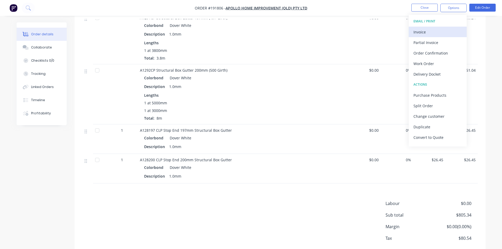
click at [439, 27] on button "Invoice" at bounding box center [438, 32] width 58 height 11
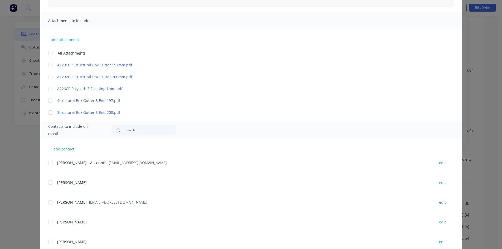
click at [51, 164] on div at bounding box center [50, 163] width 11 height 11
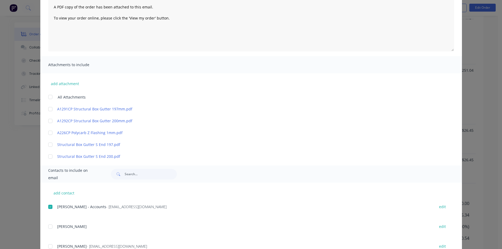
scroll to position [0, 0]
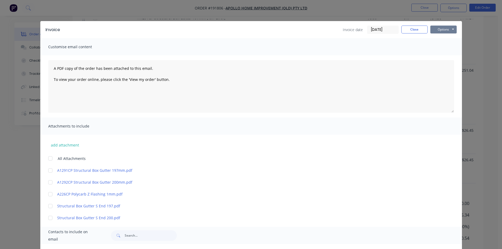
drag, startPoint x: 437, startPoint y: 29, endPoint x: 440, endPoint y: 32, distance: 4.1
click at [439, 30] on button "Options" at bounding box center [443, 30] width 26 height 8
click at [450, 55] on button "Email" at bounding box center [447, 56] width 34 height 9
drag, startPoint x: 413, startPoint y: 28, endPoint x: 416, endPoint y: 17, distance: 11.8
click at [413, 28] on button "Close" at bounding box center [414, 30] width 26 height 8
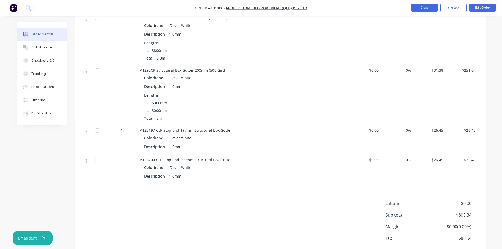
click at [418, 11] on button "Close" at bounding box center [424, 8] width 26 height 8
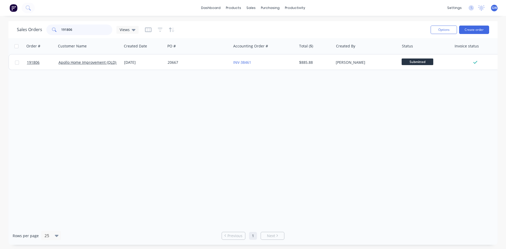
drag, startPoint x: 55, startPoint y: 26, endPoint x: 12, endPoint y: 14, distance: 43.9
click at [16, 17] on div "dashboard products sales purchasing productivity dashboard products Product Cat…" at bounding box center [253, 124] width 506 height 249
type input "194693"
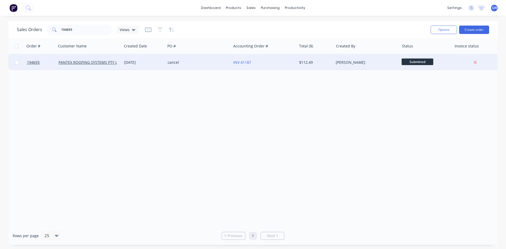
click at [318, 66] on div "$112.49" at bounding box center [315, 63] width 37 height 16
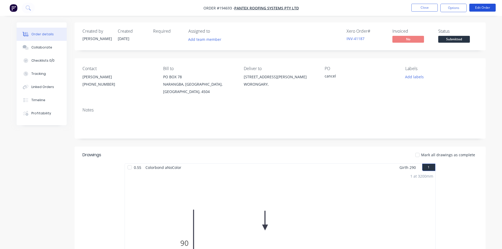
click at [487, 7] on button "Edit Order" at bounding box center [482, 8] width 26 height 8
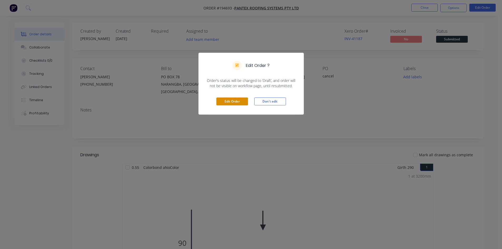
click at [234, 104] on button "Edit Order" at bounding box center [232, 102] width 32 height 8
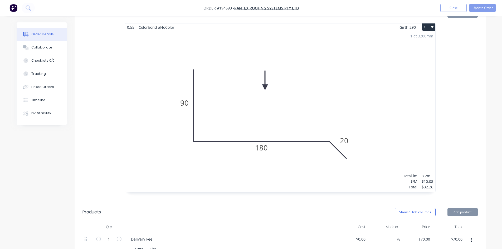
scroll to position [290, 0]
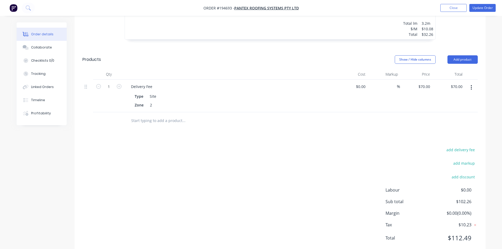
click at [468, 160] on div "add markup" at bounding box center [445, 166] width 66 height 13
click at [466, 173] on button "add discount" at bounding box center [463, 176] width 29 height 7
drag, startPoint x: 466, startPoint y: 162, endPoint x: 460, endPoint y: 168, distance: 9.1
click at [465, 175] on input at bounding box center [457, 179] width 24 height 8
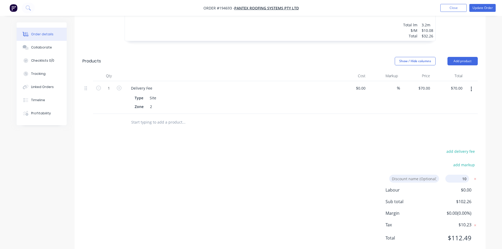
type input "100"
click input "submit" at bounding box center [0, 0] width 0 height 0
click at [325, 155] on div "add delivery fee add markup Discount name (Optional) 100.00% 100.00% 0% add dis…" at bounding box center [279, 205] width 395 height 114
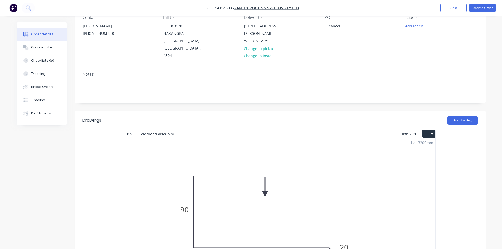
scroll to position [0, 0]
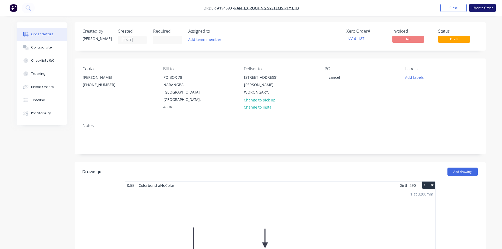
click at [488, 5] on button "Update Order" at bounding box center [482, 8] width 26 height 8
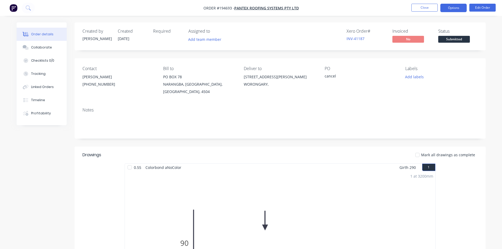
click at [457, 7] on button "Options" at bounding box center [453, 8] width 26 height 8
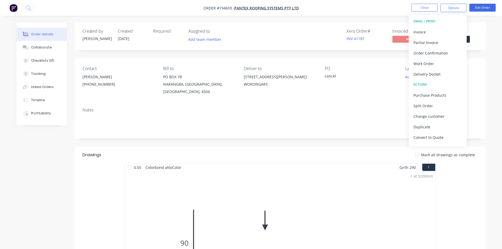
click at [393, 131] on div "Notes" at bounding box center [280, 120] width 411 height 35
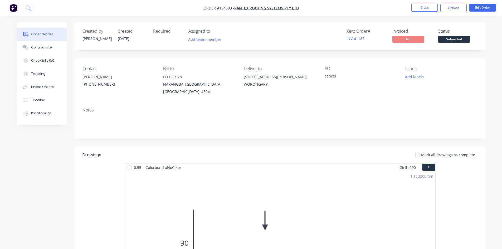
click at [447, 3] on nav "Order #194693 - PANTEX ROOFING SYSTEMS PTY LTD Close Options Edit Order" at bounding box center [251, 8] width 502 height 16
click at [448, 6] on button "Options" at bounding box center [453, 8] width 26 height 8
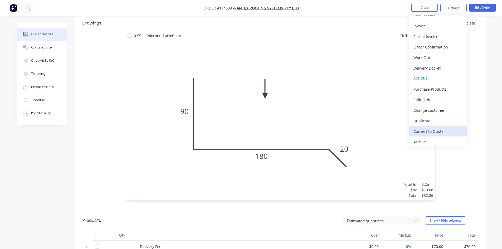
scroll to position [8, 0]
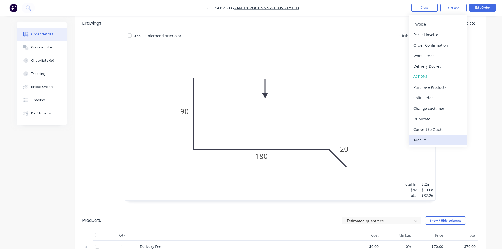
click at [428, 142] on div "Archive" at bounding box center [437, 140] width 48 height 8
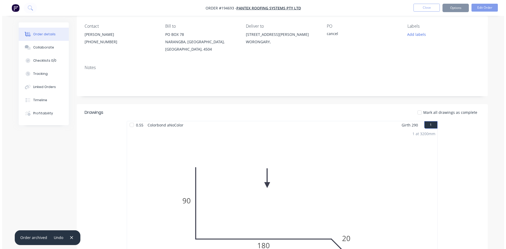
scroll to position [0, 0]
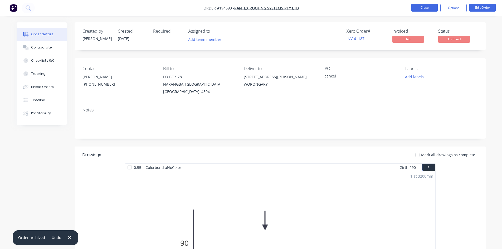
click at [424, 10] on button "Close" at bounding box center [424, 8] width 26 height 8
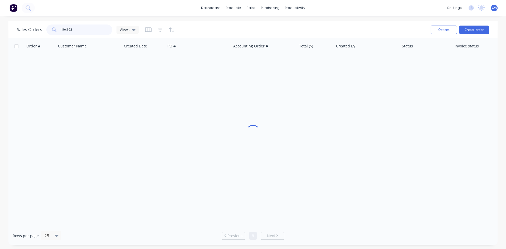
drag, startPoint x: 90, startPoint y: 30, endPoint x: 44, endPoint y: 27, distance: 45.4
click at [44, 27] on div "Sales Orders 194693 Views" at bounding box center [78, 30] width 122 height 11
type input "193855"
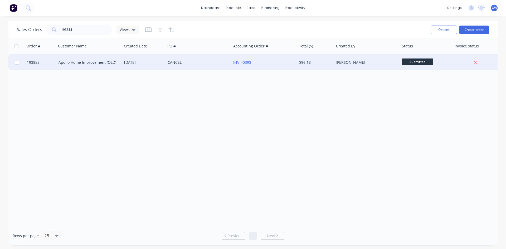
click at [299, 61] on div "$96.18" at bounding box center [314, 62] width 31 height 5
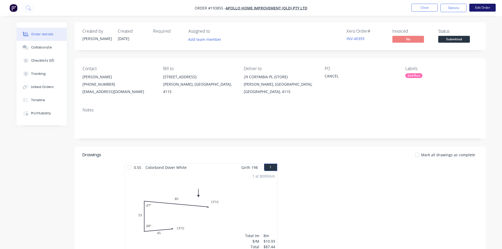
click at [480, 7] on button "Edit Order" at bounding box center [482, 8] width 26 height 8
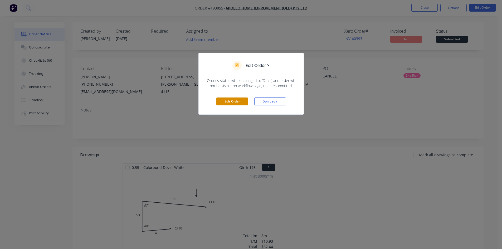
click at [235, 98] on button "Edit Order" at bounding box center [232, 102] width 32 height 8
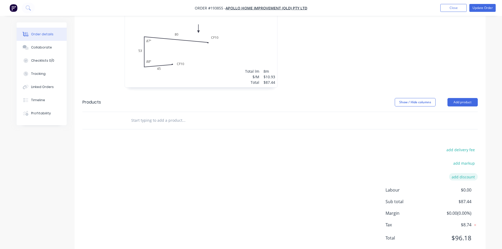
click at [457, 173] on button "add discount" at bounding box center [463, 176] width 29 height 7
drag, startPoint x: 457, startPoint y: 164, endPoint x: 463, endPoint y: 165, distance: 6.4
click at [463, 175] on input at bounding box center [457, 179] width 24 height 8
type input "100"
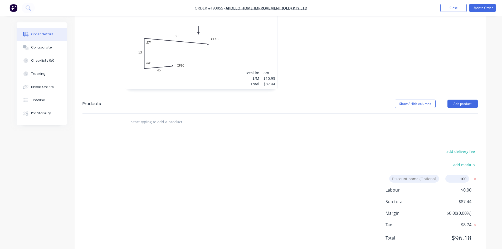
click input "submit" at bounding box center [0, 0] width 0 height 0
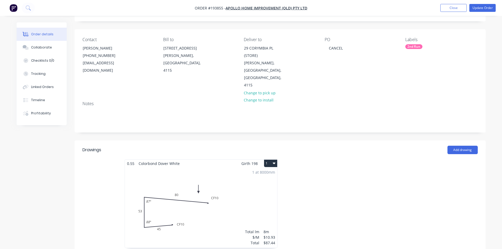
scroll to position [0, 0]
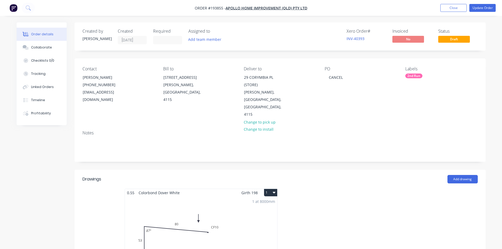
click at [481, 13] on nav "Order #193855 - Apollo Home Improvement (QLD) Pty Ltd Add product Close Update …" at bounding box center [251, 8] width 502 height 16
click at [485, 10] on button "Update Order" at bounding box center [482, 8] width 26 height 8
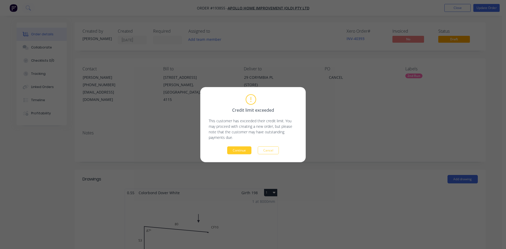
click at [245, 149] on button "Continue" at bounding box center [239, 150] width 24 height 8
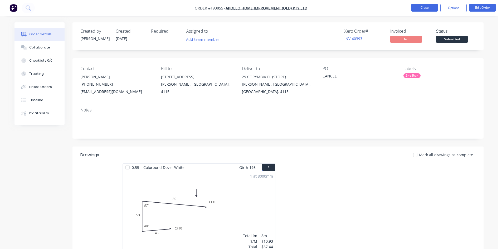
click at [426, 6] on button "Close" at bounding box center [424, 8] width 26 height 8
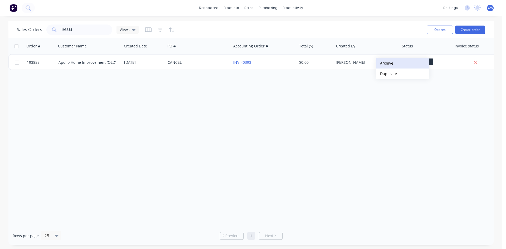
click at [394, 64] on button "Archive" at bounding box center [402, 63] width 53 height 11
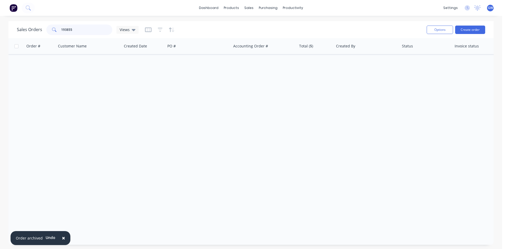
drag, startPoint x: 96, startPoint y: 28, endPoint x: 12, endPoint y: 28, distance: 84.6
click at [12, 28] on div "Sales Orders 193855 Views Options Create order" at bounding box center [250, 29] width 485 height 17
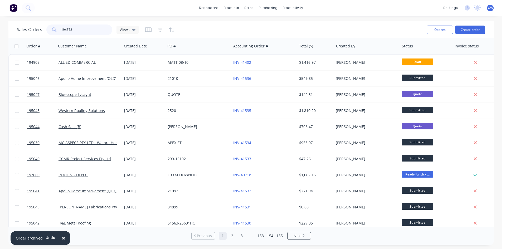
type input "194378"
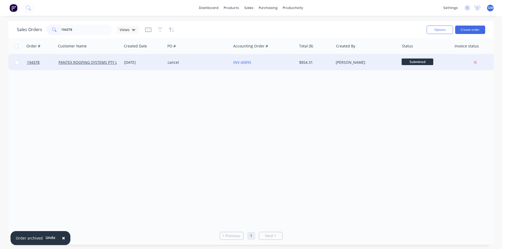
click at [315, 66] on div "$854.31" at bounding box center [315, 63] width 37 height 16
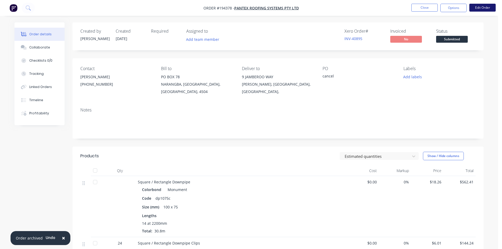
click at [484, 8] on button "Edit Order" at bounding box center [482, 8] width 26 height 8
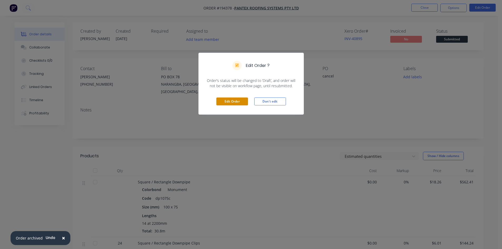
click at [237, 104] on button "Edit Order" at bounding box center [232, 102] width 32 height 8
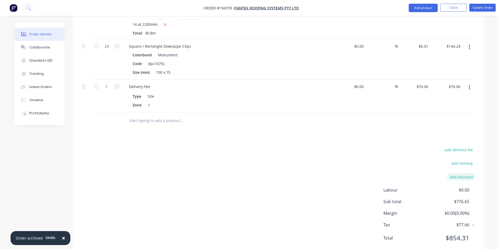
click at [469, 173] on button "add discount" at bounding box center [461, 176] width 29 height 7
drag, startPoint x: 469, startPoint y: 159, endPoint x: 451, endPoint y: 168, distance: 19.7
click at [459, 175] on input at bounding box center [455, 179] width 24 height 8
type input "100"
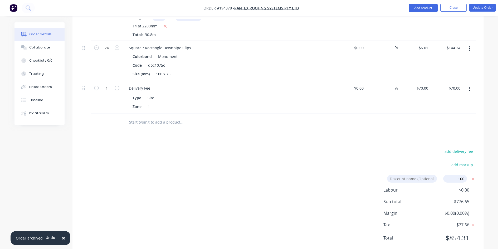
click input "submit" at bounding box center [0, 0] width 0 height 0
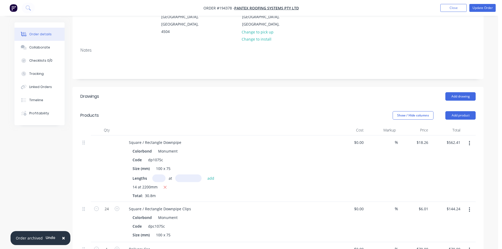
scroll to position [0, 0]
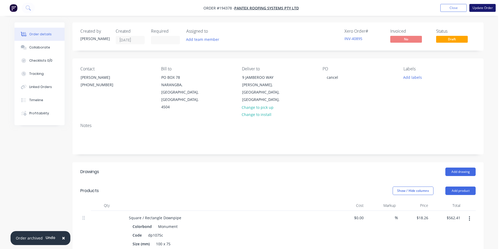
click at [476, 4] on button "Update Order" at bounding box center [482, 8] width 26 height 8
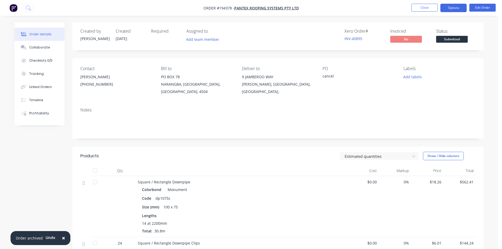
click at [447, 7] on button "Options" at bounding box center [453, 8] width 26 height 8
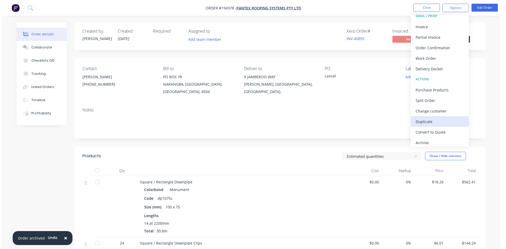
scroll to position [8, 0]
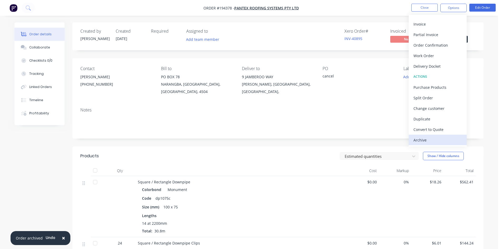
click at [428, 138] on div "Archive" at bounding box center [437, 140] width 48 height 8
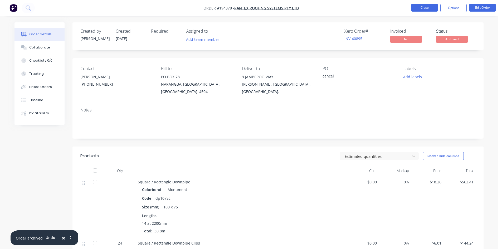
click at [429, 11] on button "Close" at bounding box center [424, 8] width 26 height 8
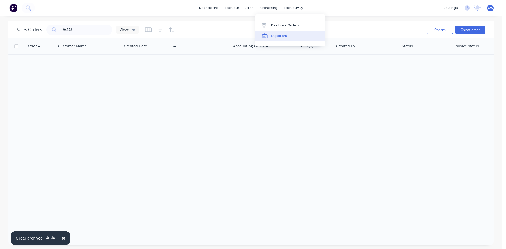
click at [273, 38] on div "Suppliers" at bounding box center [279, 35] width 16 height 5
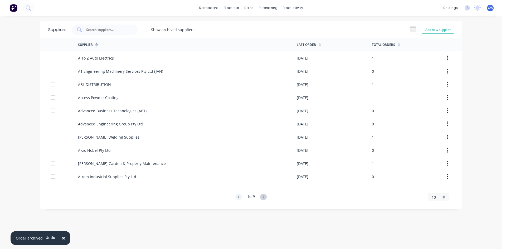
click at [123, 26] on div at bounding box center [105, 30] width 66 height 11
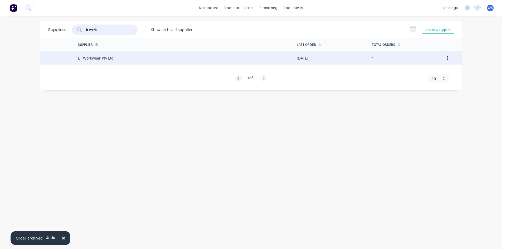
type input "lt work"
click at [167, 60] on div "LT Workwear Pty Ltd" at bounding box center [187, 57] width 219 height 13
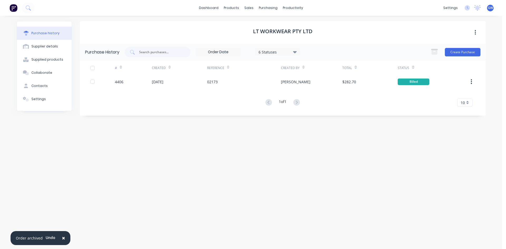
click at [273, 48] on div "6 Statuses" at bounding box center [277, 52] width 45 height 8
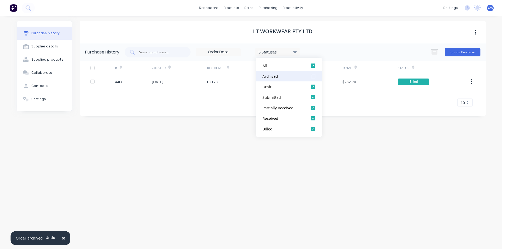
click at [313, 75] on div at bounding box center [313, 76] width 11 height 11
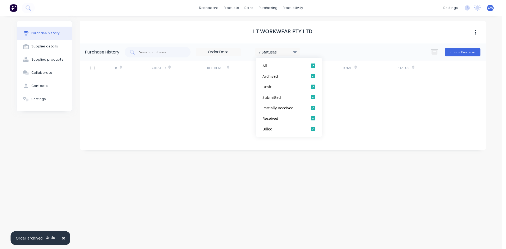
click at [352, 37] on div "LT Workwear Pty Ltd" at bounding box center [283, 32] width 406 height 22
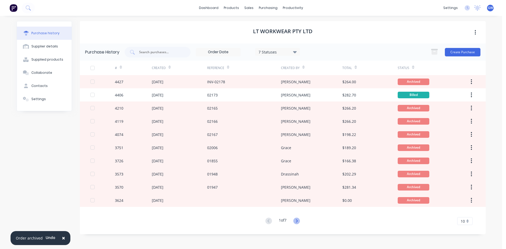
click at [296, 221] on icon at bounding box center [296, 221] width 7 height 7
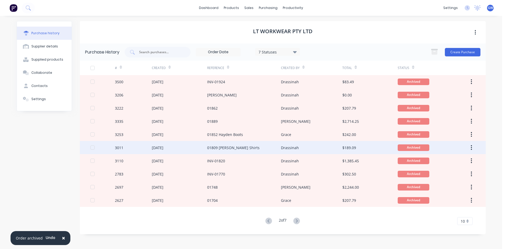
click at [197, 150] on div "[DATE]" at bounding box center [179, 147] width 55 height 13
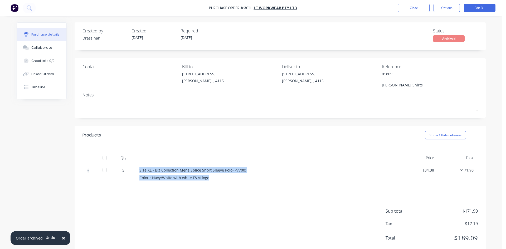
drag, startPoint x: 208, startPoint y: 181, endPoint x: 123, endPoint y: 169, distance: 86.2
click at [123, 169] on div "5 Size XL - Biz Collection Mens Splice Short Sleeve Polo (P7700) Colour Navy/Wh…" at bounding box center [279, 175] width 395 height 24
copy div "Size XL - Biz Collection Mens Splice Short Sleeve Polo (P7700) Colour Navy/Whit…"
click at [415, 8] on button "Close" at bounding box center [414, 8] width 32 height 8
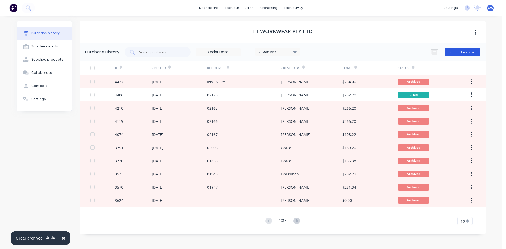
click at [455, 51] on button "Create Purchase" at bounding box center [463, 52] width 36 height 8
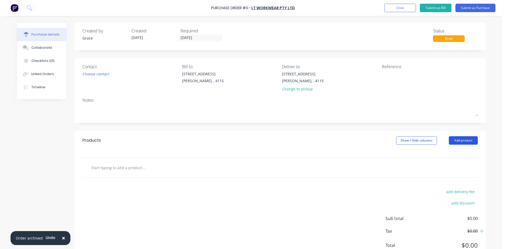
click at [455, 137] on button "Add product" at bounding box center [463, 140] width 29 height 8
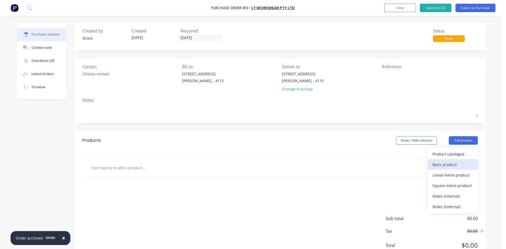
click at [453, 163] on div "Basic product" at bounding box center [452, 165] width 41 height 8
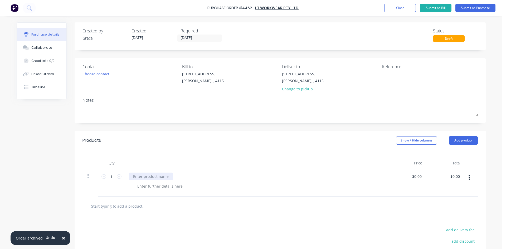
click at [147, 175] on div at bounding box center [151, 177] width 44 height 8
paste div
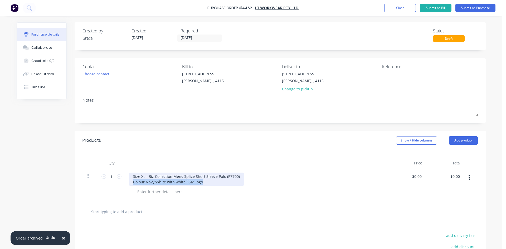
drag, startPoint x: 201, startPoint y: 182, endPoint x: 106, endPoint y: 182, distance: 95.7
click at [106, 182] on div "1 1 Size XL - Biz Collection Mens Splice Short Sleeve Polo (P7700) Colour Navy/…" at bounding box center [279, 185] width 395 height 34
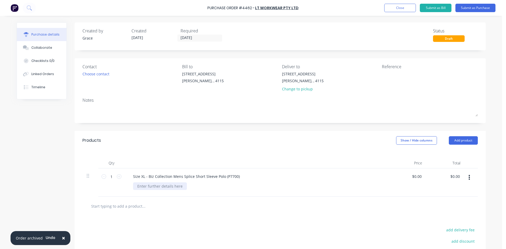
click at [140, 189] on div at bounding box center [160, 186] width 54 height 8
paste div
click at [133, 181] on div "Size XL - Biz Collection Mens Splice Short Sleeve Polo (P7700) Colour Navy/Whit…" at bounding box center [257, 182] width 264 height 28
click at [134, 179] on div "Size XL - Biz Collection Mens Splice Short Sleeve Polo (P7700)" at bounding box center [186, 177] width 115 height 8
click at [252, 195] on div "Size XL - Biz Collection Mens Splice Short Sleeve Polo (P7700) Colour Navy/Whit…" at bounding box center [257, 182] width 264 height 28
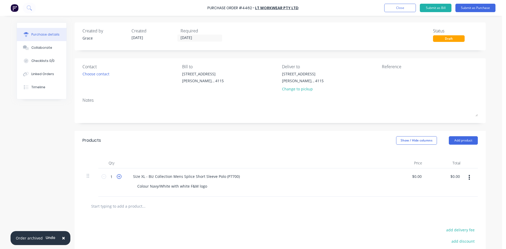
click at [117, 177] on icon at bounding box center [119, 176] width 5 height 5
type input "4"
drag, startPoint x: 186, startPoint y: 144, endPoint x: 220, endPoint y: 144, distance: 34.3
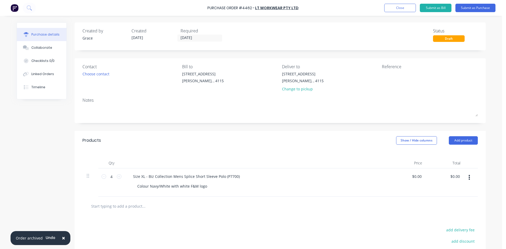
click at [187, 144] on div "Products Show / Hide columns Add product" at bounding box center [280, 140] width 411 height 19
click at [390, 78] on textarea at bounding box center [415, 77] width 66 height 12
type textarea "An"
type textarea "x"
type textarea "[PERSON_NAME]"
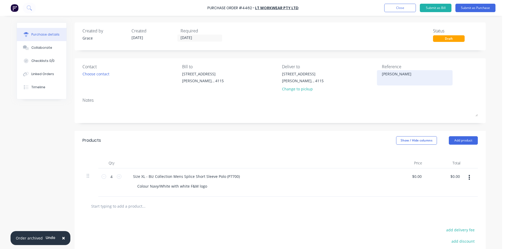
type textarea "x"
type textarea "Anit"
type textarea "x"
type textarea "[PERSON_NAME]"
type textarea "x"
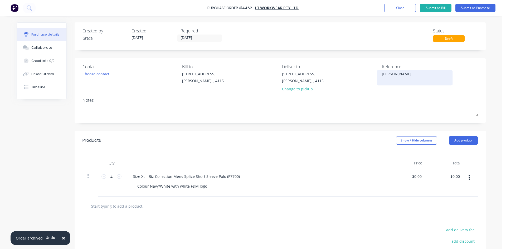
type textarea "[PERSON_NAME]"
type textarea "x"
type textarea "[PERSON_NAME]"
type textarea "x"
type textarea "[PERSON_NAME]"
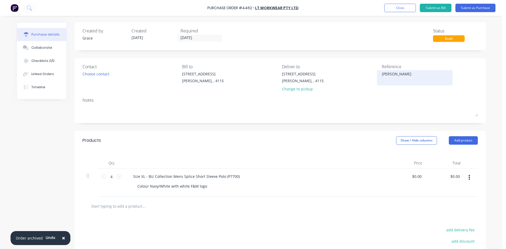
type textarea "x"
type textarea "[PERSON_NAME]"
type textarea "x"
type textarea "[PERSON_NAME]"
type textarea "x"
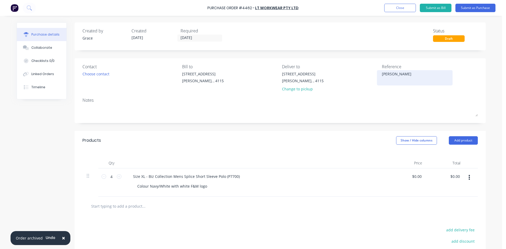
type textarea "[PERSON_NAME]"
type textarea "x"
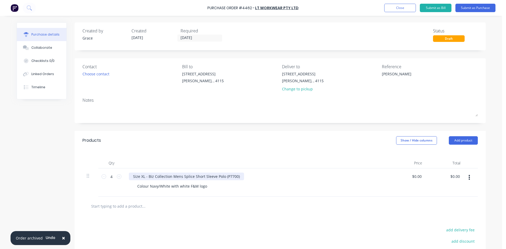
type textarea "[PERSON_NAME]"
type textarea "x"
type textarea "[PERSON_NAME]"
click at [141, 175] on div "Size XL - Biz Collection Mens Splice Short Sleeve Polo (P7700)" at bounding box center [186, 177] width 115 height 8
click at [242, 147] on div "Products Show / Hide columns Add product" at bounding box center [280, 140] width 411 height 19
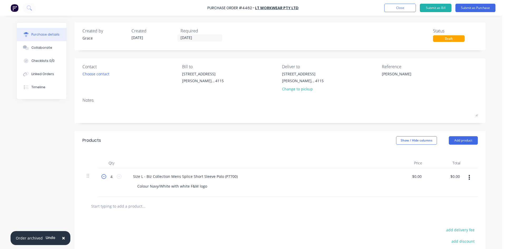
click at [101, 177] on icon at bounding box center [103, 176] width 5 height 5
type textarea "x"
type input "3"
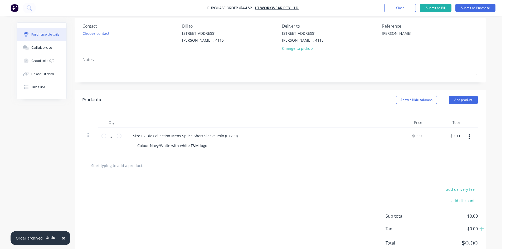
scroll to position [53, 0]
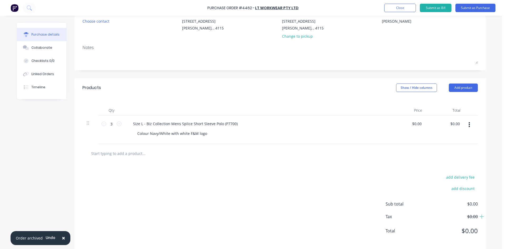
click at [283, 181] on div "add delivery fee add discount Sub total $0.00 Tax $0.00 Total $0.00" at bounding box center [280, 206] width 411 height 87
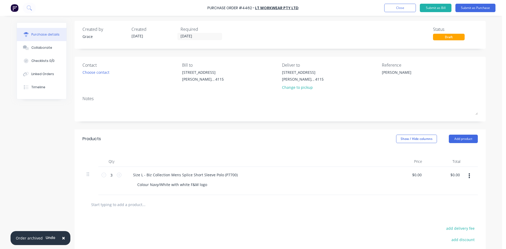
scroll to position [0, 0]
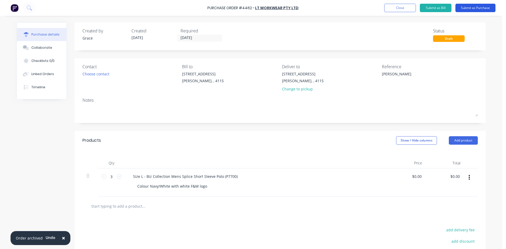
click at [485, 8] on button "Submit as Purchase" at bounding box center [475, 8] width 40 height 8
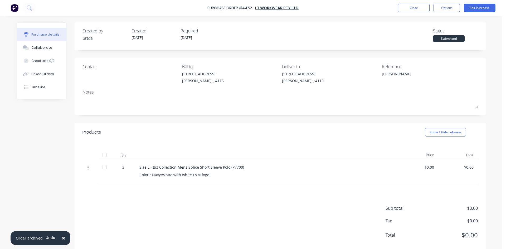
click at [431, 9] on div "Close Options Edit Purchase" at bounding box center [447, 8] width 98 height 8
click at [444, 6] on button "Options" at bounding box center [447, 8] width 26 height 8
click at [426, 21] on div "Print / Email" at bounding box center [435, 22] width 41 height 8
click at [424, 43] on div "Without pricing" at bounding box center [435, 43] width 41 height 8
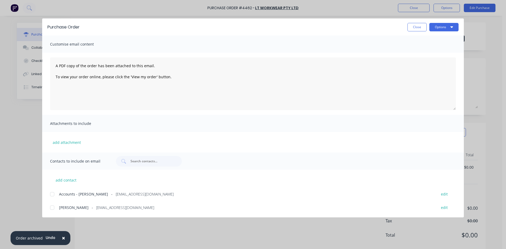
click at [53, 197] on div at bounding box center [52, 194] width 11 height 11
click at [441, 27] on button "Options" at bounding box center [443, 27] width 29 height 8
click at [430, 61] on div "Email" at bounding box center [433, 62] width 41 height 8
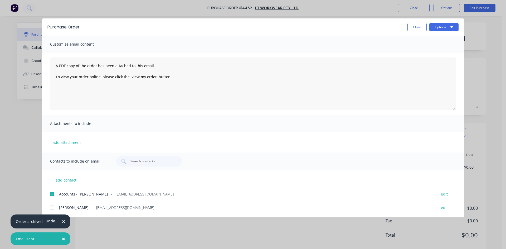
drag, startPoint x: 417, startPoint y: 28, endPoint x: 417, endPoint y: 17, distance: 11.1
click at [417, 28] on button "Close" at bounding box center [416, 27] width 19 height 8
type textarea "x"
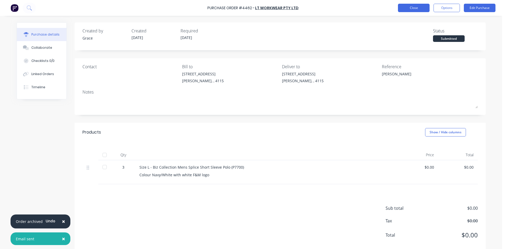
click at [415, 8] on button "Close" at bounding box center [414, 8] width 32 height 8
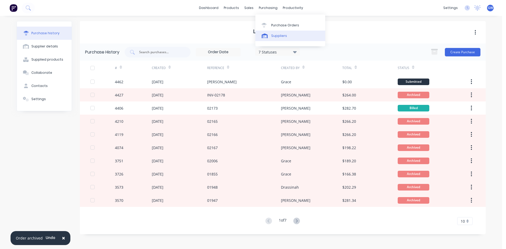
drag, startPoint x: 281, startPoint y: 28, endPoint x: 257, endPoint y: 31, distance: 24.6
click at [281, 28] on link "Purchase Orders" at bounding box center [290, 25] width 70 height 11
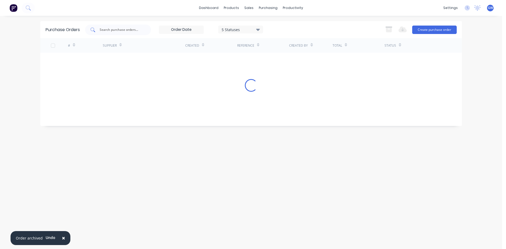
click at [131, 31] on input "text" at bounding box center [121, 29] width 44 height 5
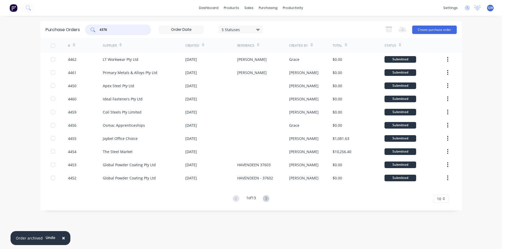
type input "4376"
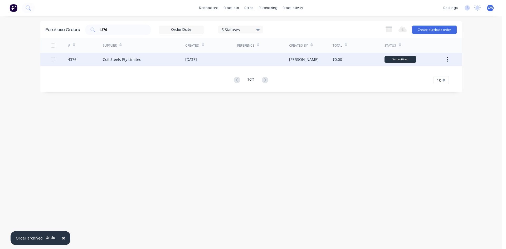
click at [289, 53] on div "[PERSON_NAME]" at bounding box center [310, 59] width 43 height 13
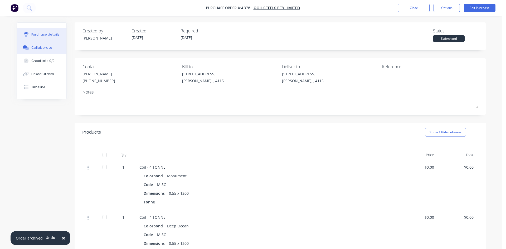
click at [41, 47] on div "Collaborate" at bounding box center [41, 47] width 21 height 5
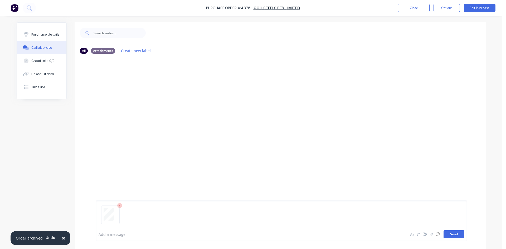
click at [460, 235] on button "Send" at bounding box center [454, 234] width 21 height 8
click at [418, 7] on button "Close" at bounding box center [414, 8] width 32 height 8
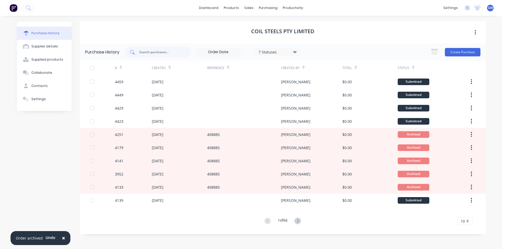
click at [148, 53] on input "text" at bounding box center [161, 52] width 44 height 5
type input "4297"
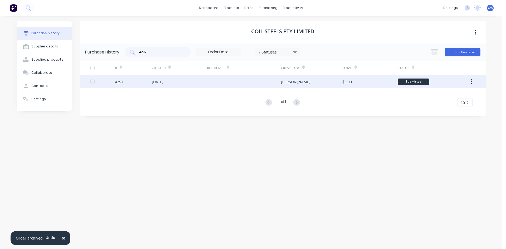
click at [303, 78] on div "[PERSON_NAME]" at bounding box center [311, 81] width 61 height 13
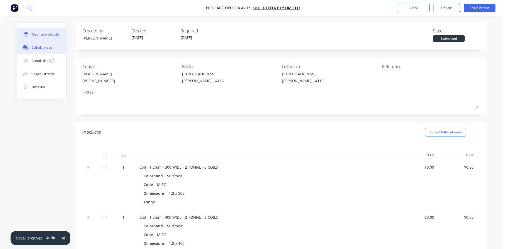
click at [44, 45] on div "Collaborate" at bounding box center [41, 47] width 21 height 5
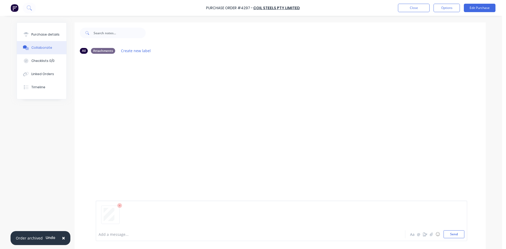
drag, startPoint x: 458, startPoint y: 236, endPoint x: 456, endPoint y: 245, distance: 8.8
click at [458, 236] on button "Send" at bounding box center [454, 234] width 21 height 8
click at [410, 6] on button "Close" at bounding box center [414, 8] width 32 height 8
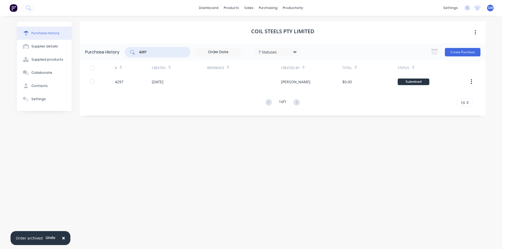
drag, startPoint x: 154, startPoint y: 54, endPoint x: 115, endPoint y: 52, distance: 38.5
click at [115, 52] on div "Purchase History 4297 7 Statuses 7 Statuses Create Purchase" at bounding box center [283, 51] width 406 height 17
type input "4383"
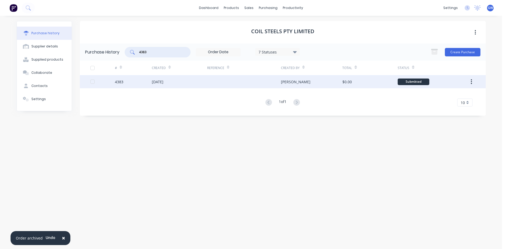
click at [155, 81] on div "[DATE]" at bounding box center [158, 82] width 12 height 6
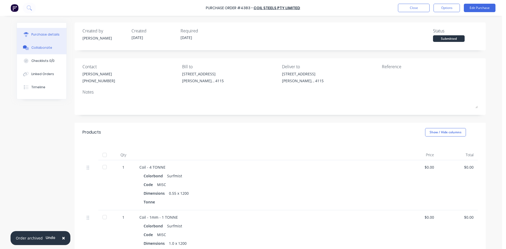
click at [61, 50] on button "Collaborate" at bounding box center [42, 47] width 50 height 13
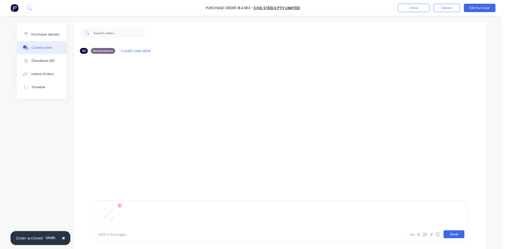
click at [455, 236] on button "Send" at bounding box center [454, 234] width 21 height 8
click at [425, 12] on div "Purchase Order #4383 - Coil Steels Pty Limited Close Options Edit Purchase" at bounding box center [253, 8] width 506 height 16
click at [420, 9] on button "Close" at bounding box center [414, 8] width 32 height 8
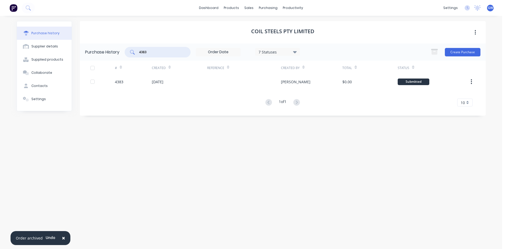
drag, startPoint x: 160, startPoint y: 54, endPoint x: 104, endPoint y: 53, distance: 56.1
click at [104, 53] on div "Purchase History 4383 7 Statuses 7 Statuses Create Purchase" at bounding box center [283, 51] width 406 height 17
type input "4403"
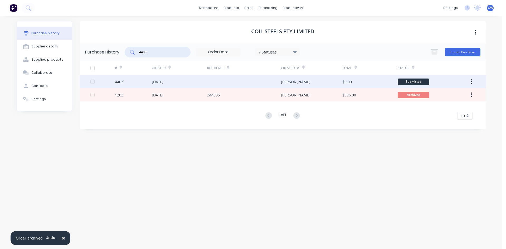
click at [285, 79] on div "[PERSON_NAME]" at bounding box center [311, 81] width 61 height 13
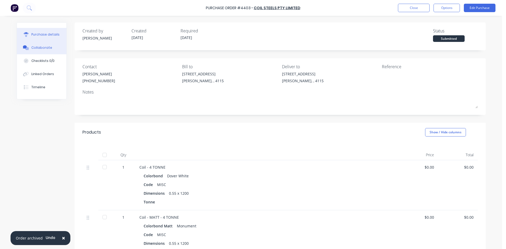
click at [42, 51] on button "Collaborate" at bounding box center [42, 47] width 50 height 13
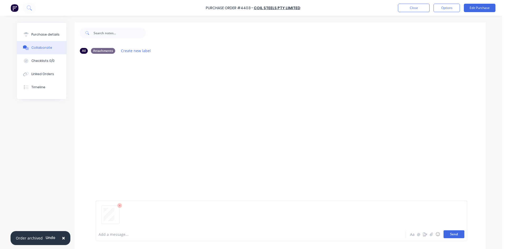
click at [457, 236] on button "Send" at bounding box center [454, 234] width 21 height 8
click at [424, 7] on button "Close" at bounding box center [414, 8] width 32 height 8
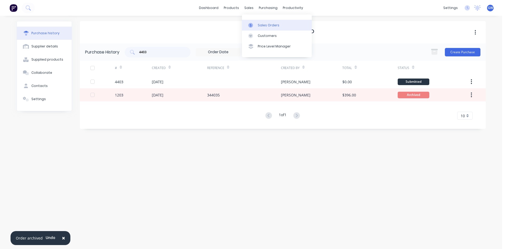
click at [250, 23] on icon at bounding box center [250, 25] width 5 height 5
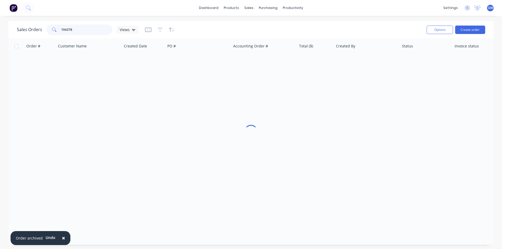
drag, startPoint x: 14, startPoint y: 33, endPoint x: 9, endPoint y: 32, distance: 5.0
click at [9, 32] on div "Sales Orders 194378 Views Options Create order" at bounding box center [250, 29] width 485 height 17
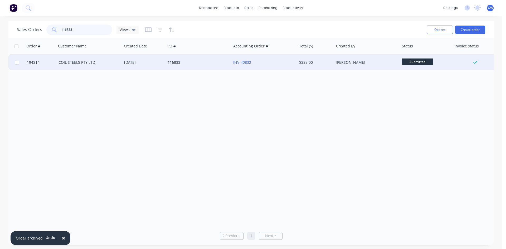
type input "116833"
click at [197, 62] on div "116833" at bounding box center [197, 62] width 59 height 5
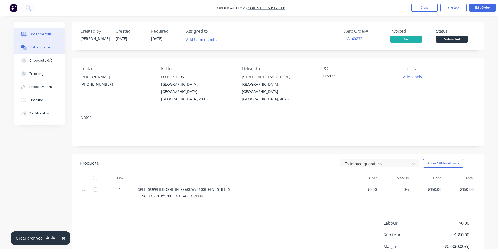
click at [48, 45] on button "Collaborate" at bounding box center [39, 47] width 50 height 13
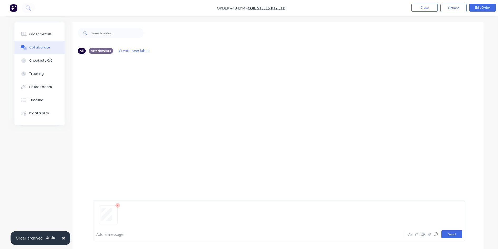
click at [456, 236] on button "Send" at bounding box center [451, 234] width 21 height 8
click at [435, 7] on button "Close" at bounding box center [424, 8] width 26 height 8
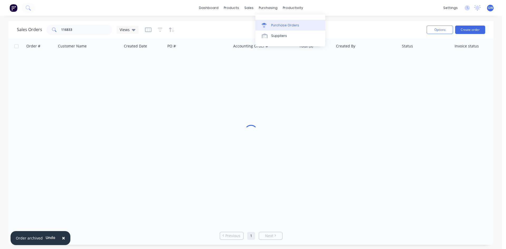
click at [273, 23] on div "Purchase Orders" at bounding box center [285, 25] width 28 height 5
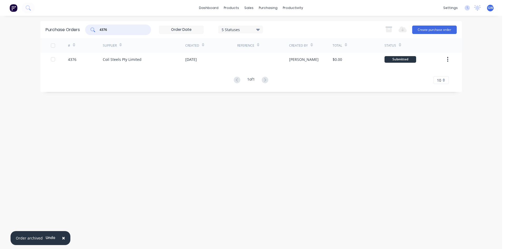
drag, startPoint x: 103, startPoint y: 27, endPoint x: 60, endPoint y: 24, distance: 42.8
click at [60, 24] on div "Purchase Orders 4376 5 Statuses 5 Statuses Export to Excel (XLSX) Create purcha…" at bounding box center [251, 29] width 422 height 17
type input "4296"
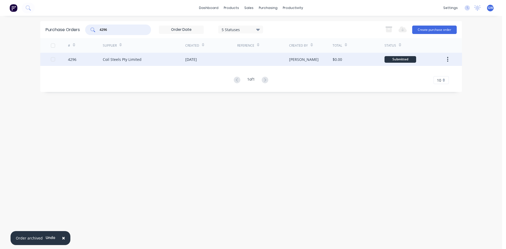
click at [226, 55] on div "[DATE]" at bounding box center [211, 59] width 52 height 13
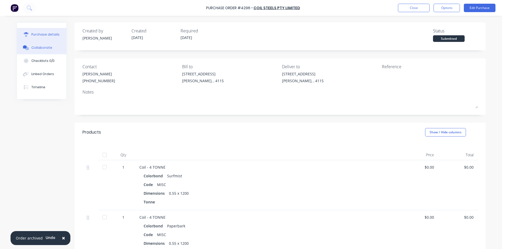
click at [43, 45] on div "Collaborate" at bounding box center [41, 47] width 21 height 5
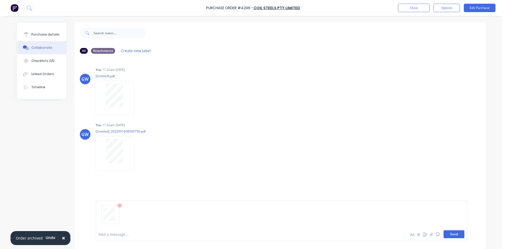
click at [456, 236] on button "Send" at bounding box center [454, 234] width 21 height 8
drag, startPoint x: 423, startPoint y: 9, endPoint x: 504, endPoint y: 23, distance: 82.1
click at [423, 9] on button "Close" at bounding box center [414, 8] width 32 height 8
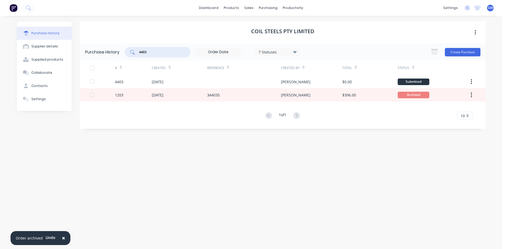
drag, startPoint x: 169, startPoint y: 53, endPoint x: 83, endPoint y: 55, distance: 86.5
click at [83, 55] on div "Purchase History 4403 7 Statuses 7 Statuses Create Purchase" at bounding box center [283, 51] width 406 height 17
type input "4417"
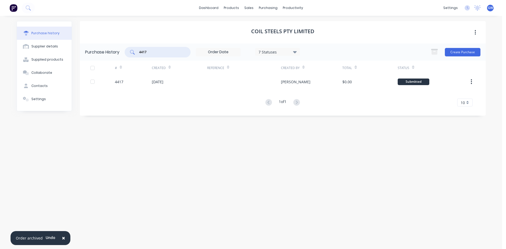
click at [272, 83] on div at bounding box center [244, 81] width 74 height 13
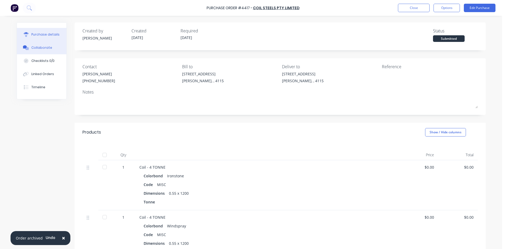
click at [44, 50] on div "Collaborate" at bounding box center [41, 47] width 21 height 5
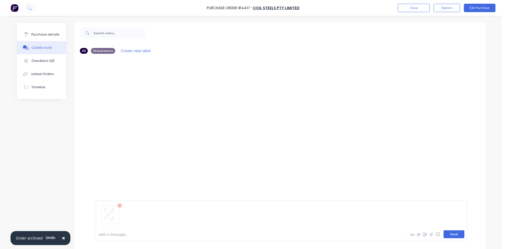
click at [455, 233] on button "Send" at bounding box center [454, 234] width 21 height 8
click at [421, 7] on button "Close" at bounding box center [414, 8] width 32 height 8
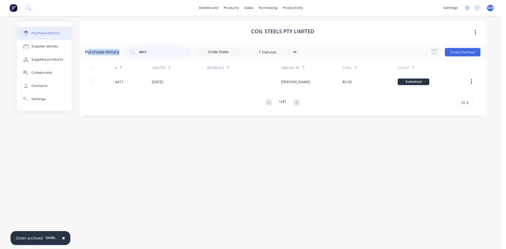
drag, startPoint x: 170, startPoint y: 49, endPoint x: 87, endPoint y: 51, distance: 83.0
click at [87, 51] on div "Purchase History 4417 7 Statuses 7 Statuses Create Purchase" at bounding box center [283, 51] width 406 height 17
click at [173, 51] on input "4417" at bounding box center [161, 52] width 44 height 5
type input "4297"
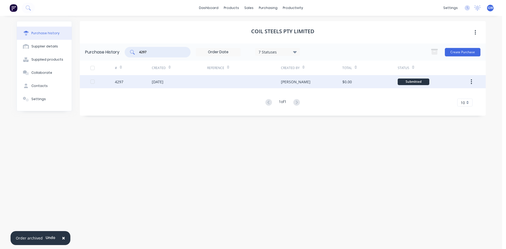
click at [345, 79] on div "$0.00" at bounding box center [346, 82] width 9 height 6
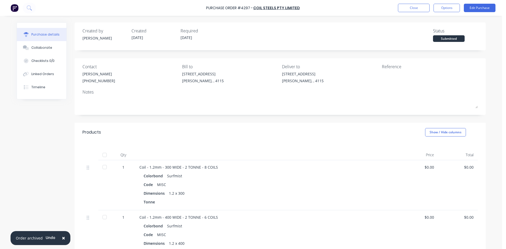
drag, startPoint x: 50, startPoint y: 45, endPoint x: 101, endPoint y: 53, distance: 51.7
click at [50, 45] on button "Collaborate" at bounding box center [42, 47] width 50 height 13
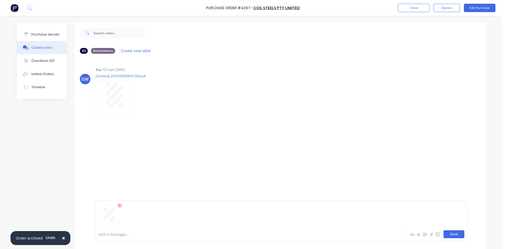
click at [455, 232] on button "Send" at bounding box center [454, 234] width 21 height 8
click at [412, 3] on div "Purchase Order #4297 - Coil Steels Pty Limited Close Options Edit Purchase" at bounding box center [253, 8] width 506 height 16
click at [137, 154] on icon "button" at bounding box center [137, 153] width 1 height 5
click at [271, 113] on div "GW You 10:22am [DATE] [Untitled]_2025093008431304.pdf Labels Download Delete" at bounding box center [280, 89] width 411 height 47
drag, startPoint x: 407, startPoint y: 10, endPoint x: 504, endPoint y: 27, distance: 98.0
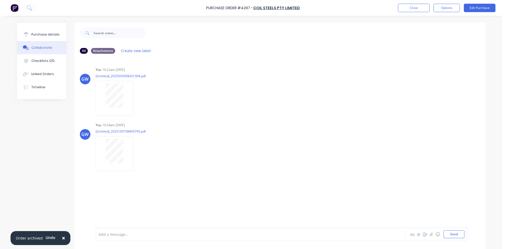
click at [408, 9] on button "Close" at bounding box center [414, 8] width 32 height 8
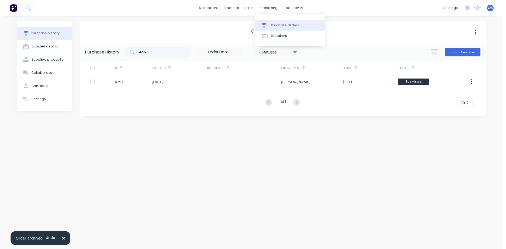
click at [289, 27] on div "Purchase Orders" at bounding box center [285, 25] width 28 height 5
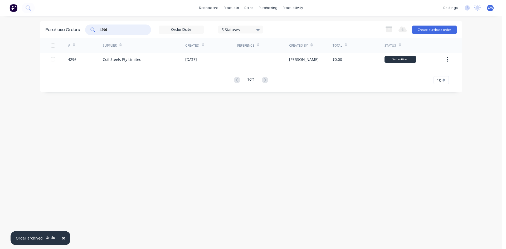
drag, startPoint x: 137, startPoint y: 30, endPoint x: 74, endPoint y: 30, distance: 63.2
click at [74, 30] on div "Purchase Orders 4296 5 Statuses 5 Statuses Export to Excel (XLSX) Create purcha…" at bounding box center [251, 29] width 422 height 17
click at [247, 29] on div "5 Statuses" at bounding box center [241, 30] width 38 height 6
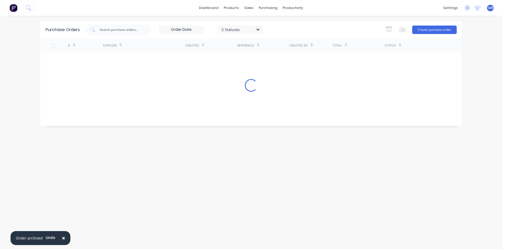
click at [343, 39] on div "Total" at bounding box center [359, 45] width 52 height 14
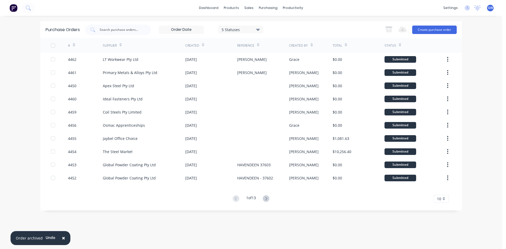
click at [248, 29] on div "5 Statuses" at bounding box center [241, 30] width 38 height 6
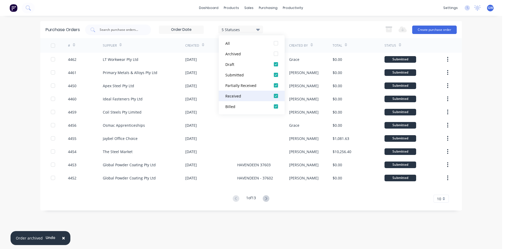
click at [275, 95] on div at bounding box center [276, 96] width 11 height 11
click at [277, 84] on div at bounding box center [276, 85] width 11 height 11
drag, startPoint x: 275, startPoint y: 76, endPoint x: 275, endPoint y: 70, distance: 5.8
click at [275, 75] on div at bounding box center [276, 75] width 11 height 11
drag, startPoint x: 275, startPoint y: 64, endPoint x: 289, endPoint y: 29, distance: 37.0
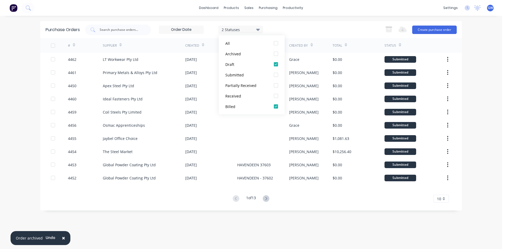
click at [275, 64] on div at bounding box center [276, 64] width 11 height 11
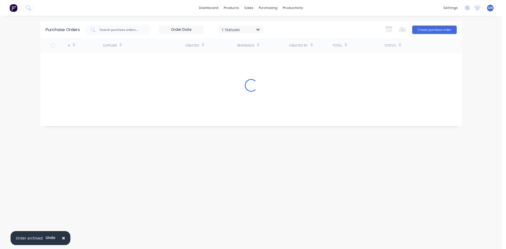
click at [293, 27] on div "1 Statuses 1 Statuses Export to Excel (XLSX) Create purchase order" at bounding box center [271, 30] width 372 height 11
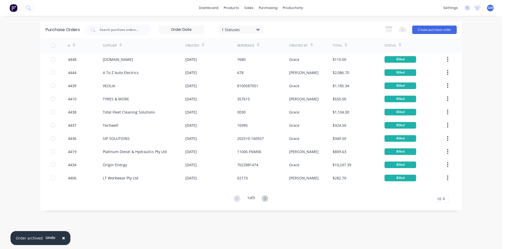
click at [441, 198] on div "10" at bounding box center [441, 199] width 15 height 8
click at [443, 190] on div "35" at bounding box center [441, 189] width 15 height 9
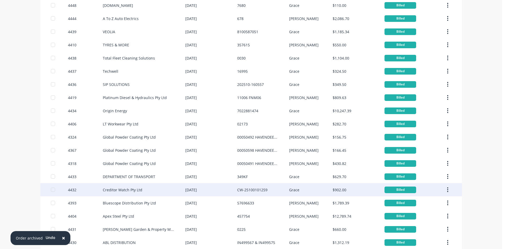
scroll to position [125, 0]
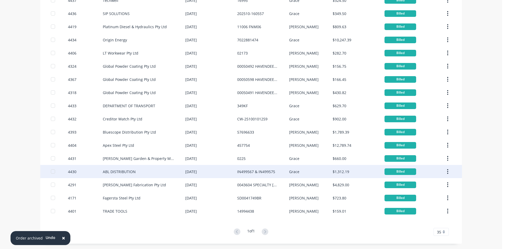
click at [197, 171] on div "[DATE]" at bounding box center [191, 172] width 12 height 6
type textarea "x"
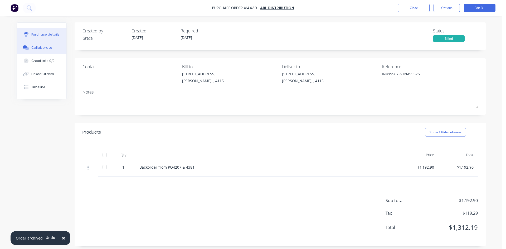
click at [37, 46] on div "Collaborate" at bounding box center [41, 47] width 21 height 5
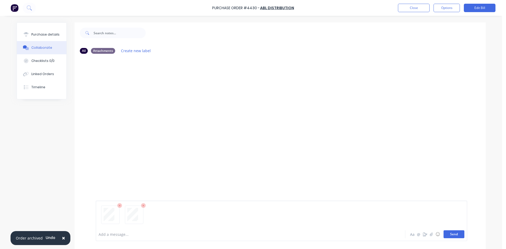
click at [458, 233] on button "Send" at bounding box center [454, 234] width 21 height 8
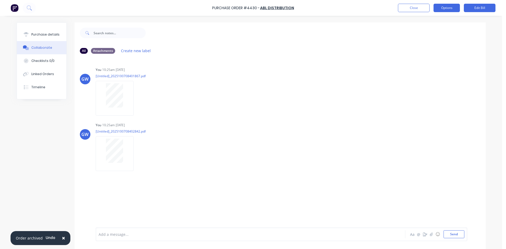
click at [445, 7] on button "Options" at bounding box center [447, 8] width 26 height 8
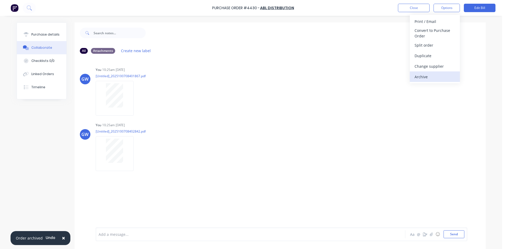
click at [424, 77] on div "Archive" at bounding box center [435, 77] width 41 height 8
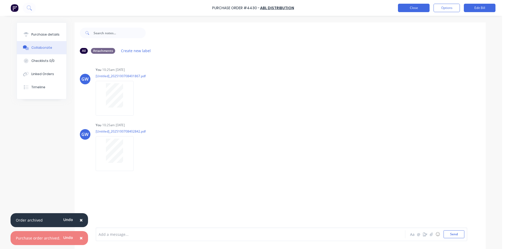
click at [412, 11] on button "Close" at bounding box center [414, 8] width 32 height 8
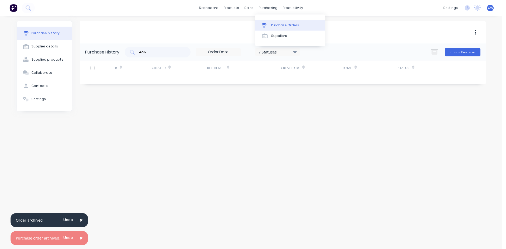
click at [281, 27] on div "Purchase Orders" at bounding box center [285, 25] width 28 height 5
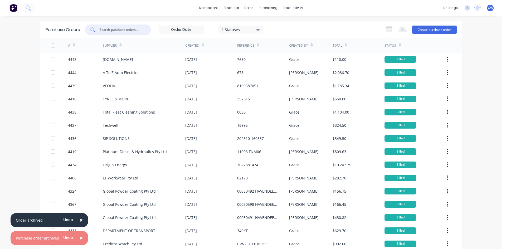
click at [112, 28] on input "text" at bounding box center [121, 29] width 44 height 5
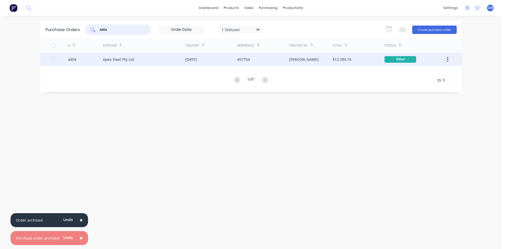
type input "4404"
click at [272, 64] on div "457754" at bounding box center [263, 59] width 52 height 13
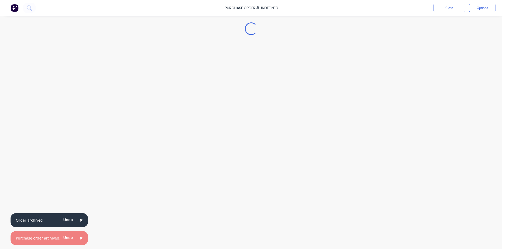
type textarea "x"
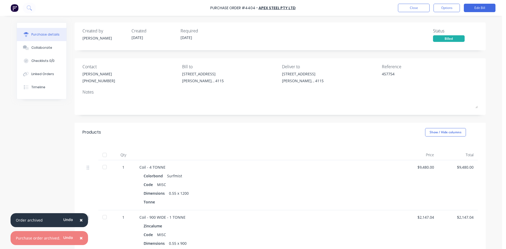
click at [44, 51] on button "Collaborate" at bounding box center [42, 47] width 50 height 13
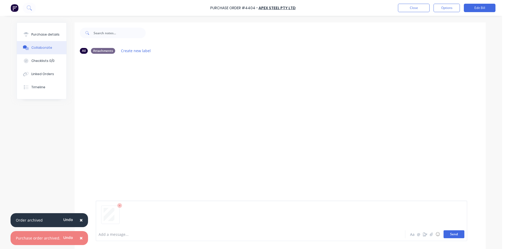
click at [451, 235] on button "Send" at bounding box center [454, 234] width 21 height 8
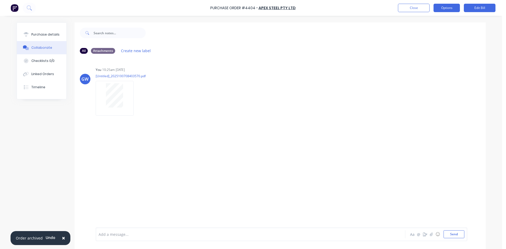
click at [448, 9] on button "Options" at bounding box center [447, 8] width 26 height 8
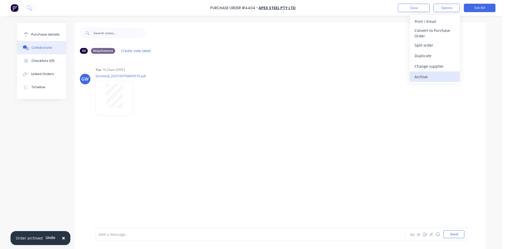
click at [444, 75] on div "Archive" at bounding box center [435, 77] width 41 height 8
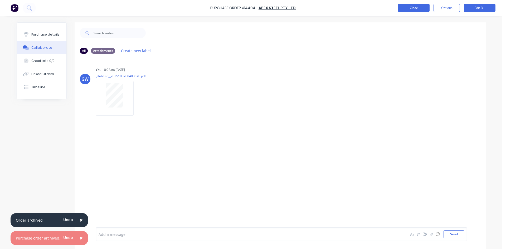
click at [412, 10] on button "Close" at bounding box center [414, 8] width 32 height 8
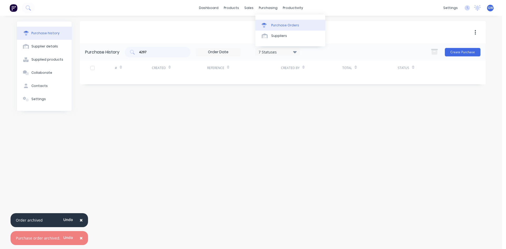
click at [272, 26] on div "Purchase Orders" at bounding box center [285, 25] width 28 height 5
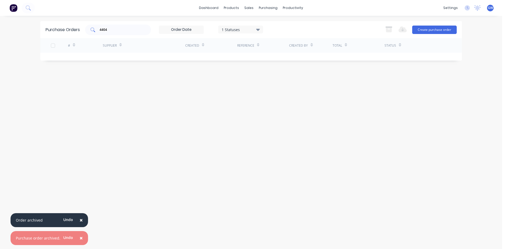
click at [94, 27] on div "4404" at bounding box center [118, 30] width 66 height 11
type input "4393"
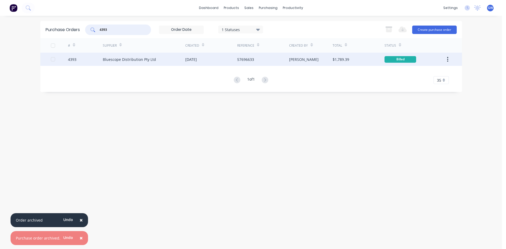
click at [318, 59] on div "[PERSON_NAME]" at bounding box center [310, 59] width 43 height 13
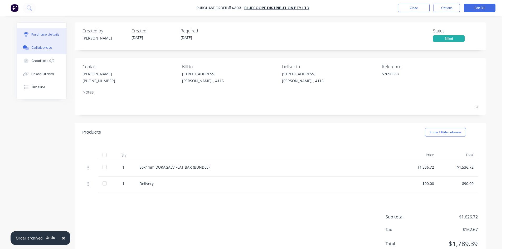
type textarea "x"
click at [49, 50] on button "Collaborate" at bounding box center [42, 47] width 50 height 13
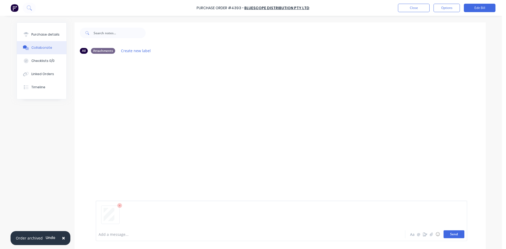
click at [449, 234] on button "Send" at bounding box center [454, 234] width 21 height 8
click at [420, 9] on button "Close" at bounding box center [414, 8] width 32 height 8
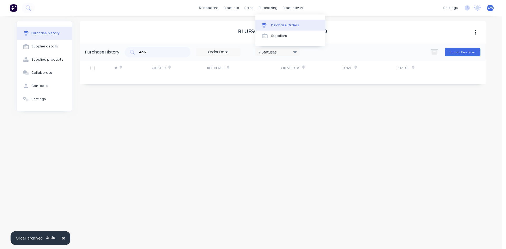
click at [278, 27] on div "Purchase Orders" at bounding box center [285, 25] width 28 height 5
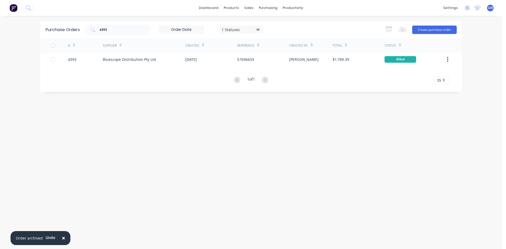
drag, startPoint x: 147, startPoint y: 30, endPoint x: 87, endPoint y: 34, distance: 60.5
click at [87, 34] on div "4393 1 Statuses 1 Statuses" at bounding box center [174, 30] width 178 height 11
click at [118, 26] on div "4393" at bounding box center [118, 30] width 66 height 11
drag, startPoint x: 118, startPoint y: 26, endPoint x: 91, endPoint y: 25, distance: 26.4
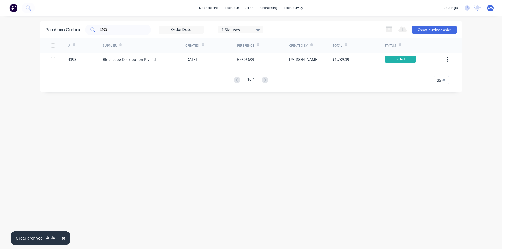
click at [91, 25] on div "4393" at bounding box center [118, 30] width 66 height 11
type input "4"
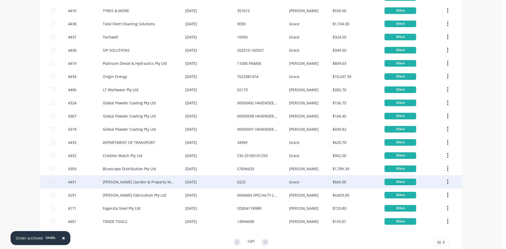
scroll to position [99, 0]
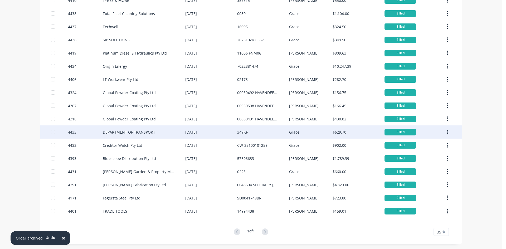
click at [215, 136] on div "[DATE]" at bounding box center [211, 131] width 52 height 13
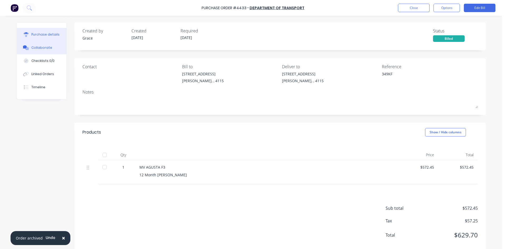
click at [53, 46] on button "Collaborate" at bounding box center [42, 47] width 50 height 13
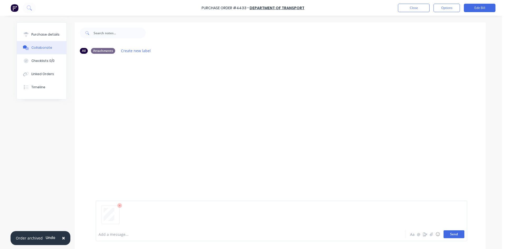
click at [455, 234] on button "Send" at bounding box center [454, 234] width 21 height 8
click at [441, 10] on button "Options" at bounding box center [447, 8] width 26 height 8
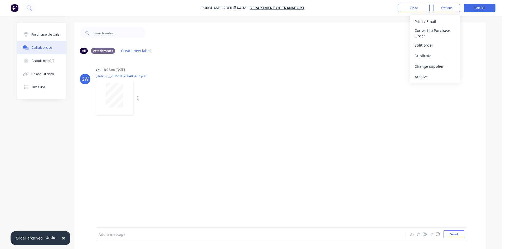
drag, startPoint x: 430, startPoint y: 78, endPoint x: 436, endPoint y: 83, distance: 7.1
click at [430, 78] on div "Archive" at bounding box center [435, 77] width 41 height 8
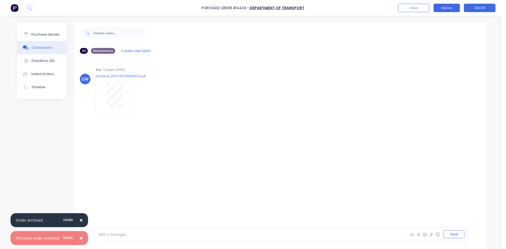
click at [447, 9] on button "Options" at bounding box center [447, 8] width 26 height 8
click at [414, 7] on button "Close" at bounding box center [414, 8] width 32 height 8
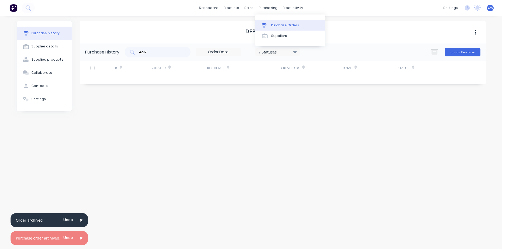
click at [270, 25] on link "Purchase Orders" at bounding box center [290, 25] width 70 height 11
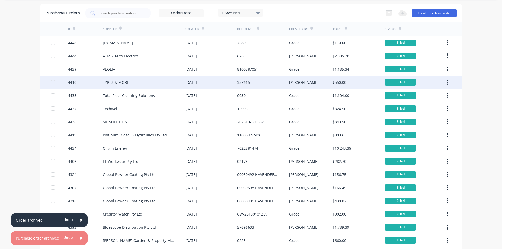
scroll to position [85, 0]
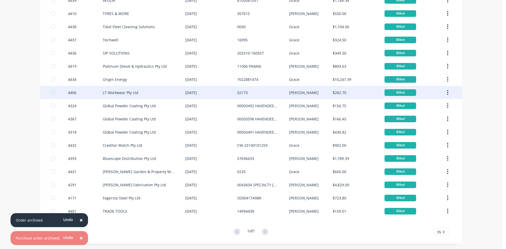
click at [148, 98] on div "LT Workwear Pty Ltd" at bounding box center [144, 92] width 82 height 13
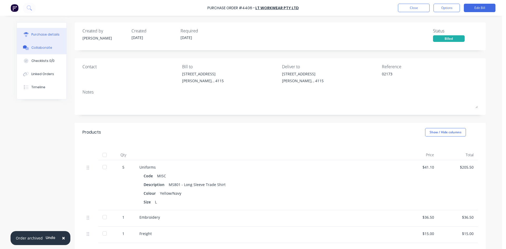
click at [49, 46] on button "Collaborate" at bounding box center [42, 47] width 50 height 13
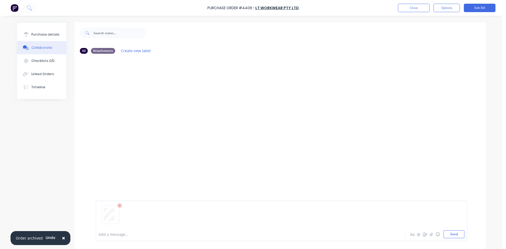
click at [451, 230] on div at bounding box center [282, 216] width 366 height 27
click at [451, 235] on button "Send" at bounding box center [454, 234] width 21 height 8
click at [454, 7] on button "Options" at bounding box center [447, 8] width 26 height 8
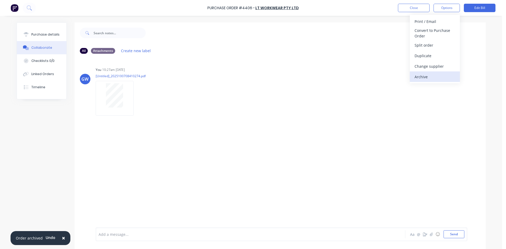
click at [437, 76] on div "Archive" at bounding box center [435, 77] width 41 height 8
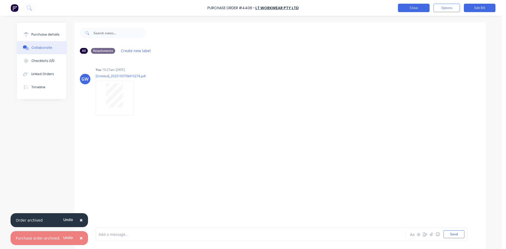
click at [422, 8] on button "Close" at bounding box center [414, 8] width 32 height 8
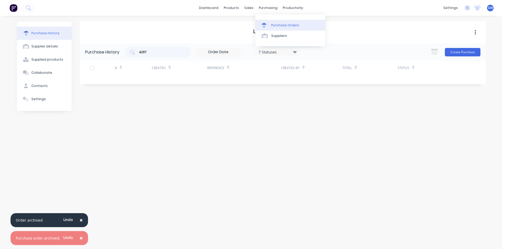
click at [274, 22] on link "Purchase Orders" at bounding box center [290, 25] width 70 height 11
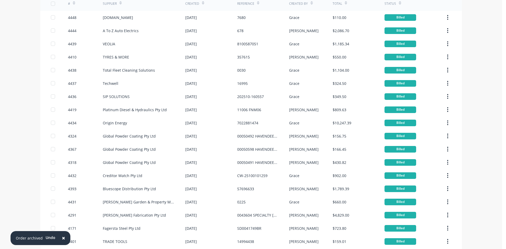
scroll to position [72, 0]
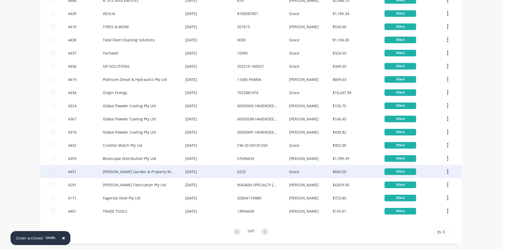
click at [161, 172] on div "[PERSON_NAME] Garden & Property Maintenance" at bounding box center [139, 172] width 72 height 6
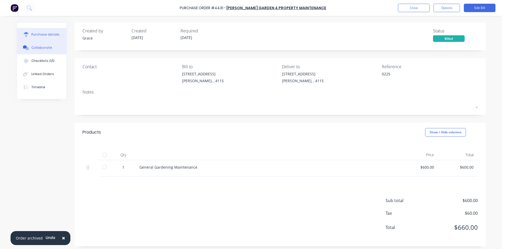
click at [48, 45] on button "Collaborate" at bounding box center [42, 47] width 50 height 13
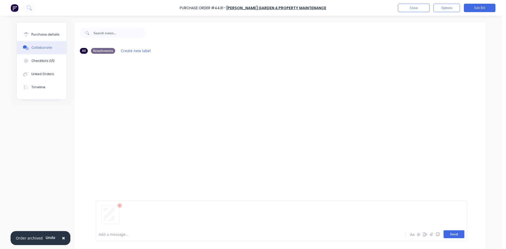
click at [453, 234] on button "Send" at bounding box center [454, 234] width 21 height 8
click at [38, 35] on div "Purchase details" at bounding box center [45, 34] width 28 height 5
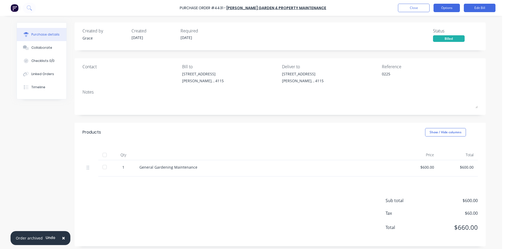
click at [443, 4] on button "Options" at bounding box center [447, 8] width 26 height 8
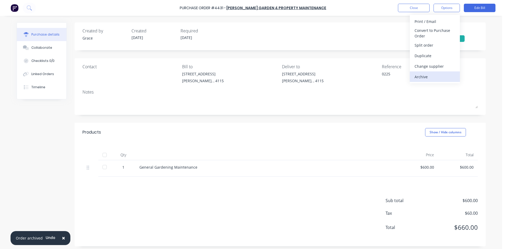
click at [432, 79] on div "Archive" at bounding box center [435, 77] width 41 height 8
type textarea "x"
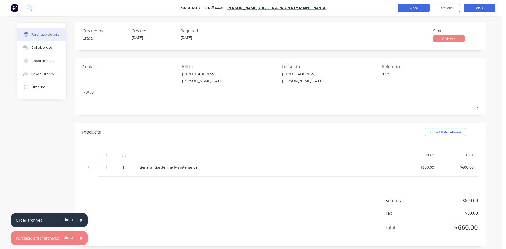
click at [414, 10] on button "Close" at bounding box center [414, 8] width 32 height 8
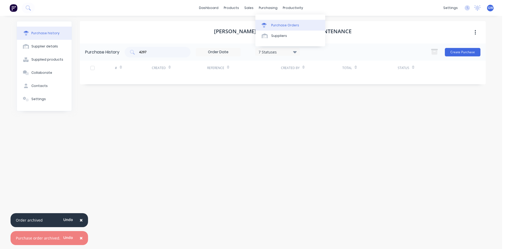
click at [274, 27] on div "Purchase Orders" at bounding box center [285, 25] width 28 height 5
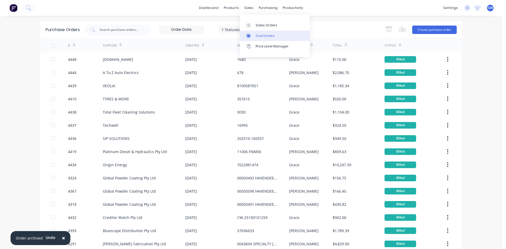
click at [255, 37] on link "Customers" at bounding box center [275, 36] width 70 height 11
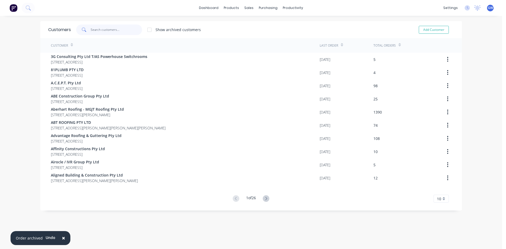
click at [117, 31] on input "text" at bounding box center [116, 30] width 51 height 11
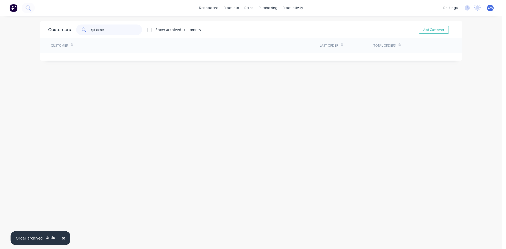
type input "qld exter"
click at [151, 28] on div at bounding box center [149, 30] width 11 height 11
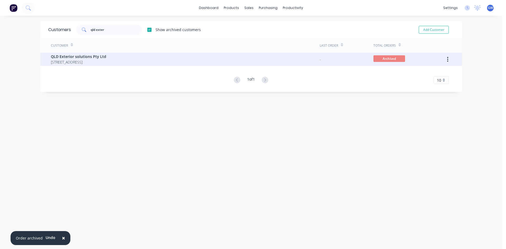
click at [447, 59] on button "button" at bounding box center [447, 59] width 12 height 9
click at [437, 72] on div "Unarchive" at bounding box center [429, 73] width 41 height 8
click at [329, 60] on div "[DATE]" at bounding box center [325, 60] width 11 height 6
